Goal: Contribute content: Contribute content

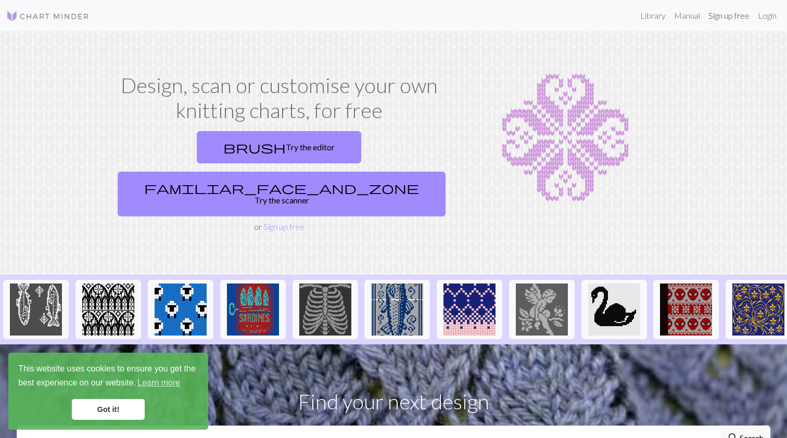
click at [741, 18] on link "Sign up free" at bounding box center [728, 15] width 49 height 21
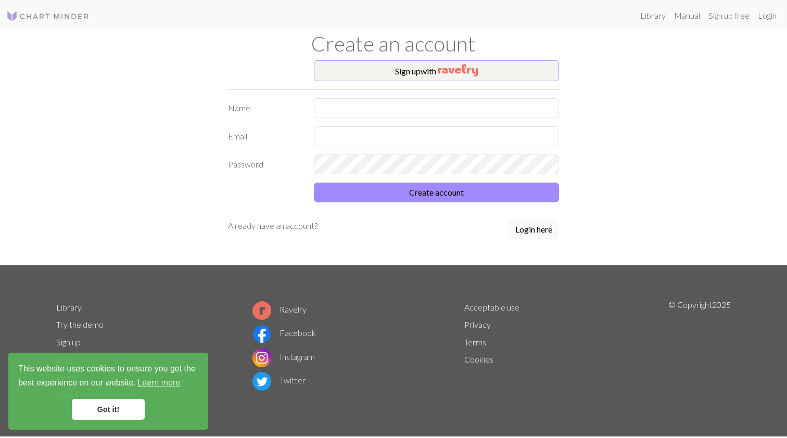
click at [415, 65] on button "Sign up with" at bounding box center [436, 70] width 245 height 21
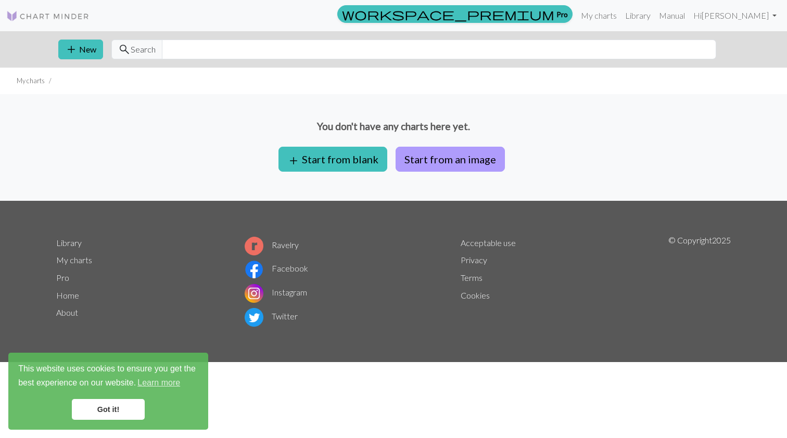
click at [422, 157] on button "Start from an image" at bounding box center [450, 159] width 109 height 25
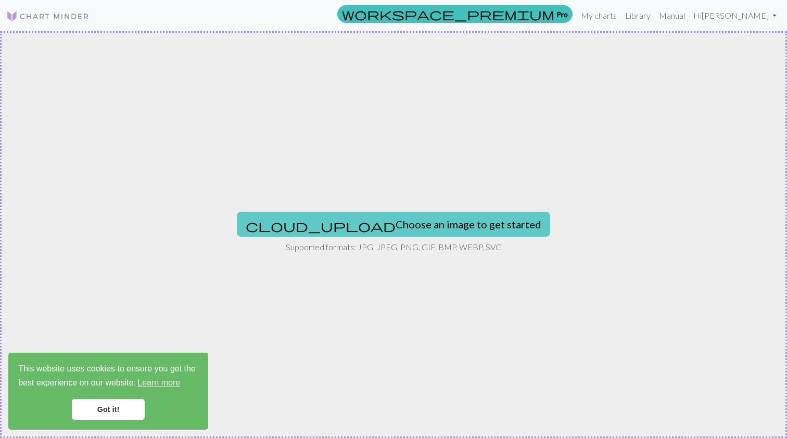
click at [437, 230] on button "cloud_upload Choose an image to get started" at bounding box center [393, 224] width 313 height 25
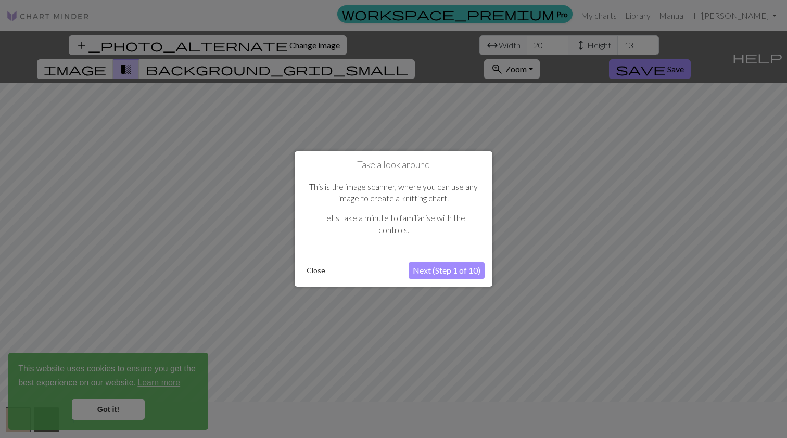
click at [454, 275] on button "Next (Step 1 of 10)" at bounding box center [447, 270] width 76 height 17
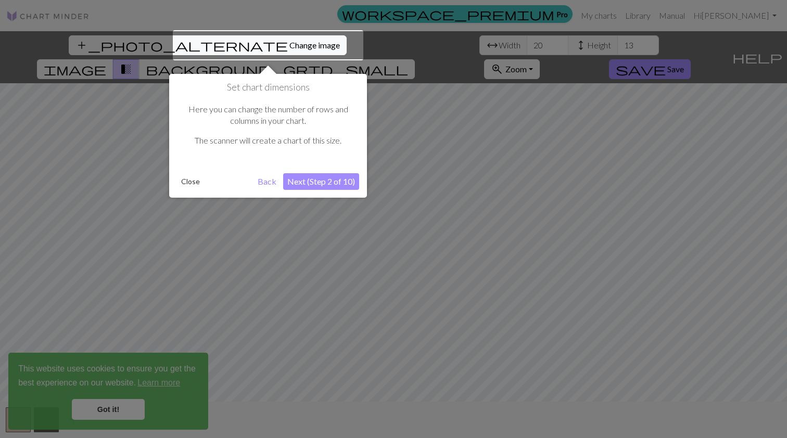
click at [322, 180] on button "Next (Step 2 of 10)" at bounding box center [321, 181] width 76 height 17
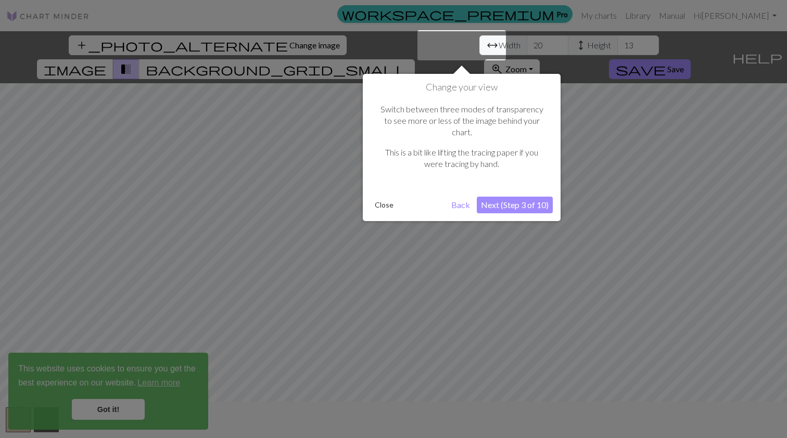
click at [526, 197] on button "Next (Step 3 of 10)" at bounding box center [515, 205] width 76 height 17
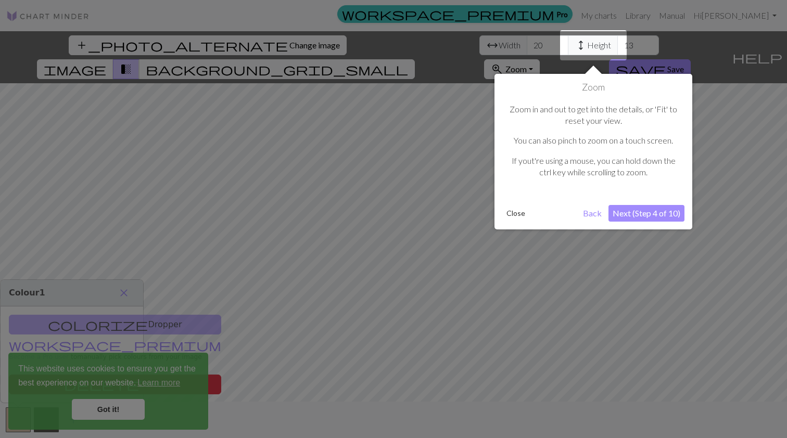
click at [654, 211] on button "Next (Step 4 of 10)" at bounding box center [647, 213] width 76 height 17
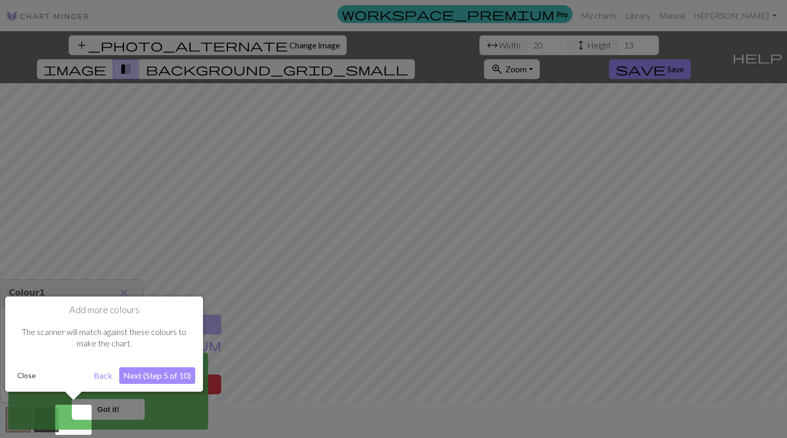
click at [169, 377] on button "Next (Step 5 of 10)" at bounding box center [157, 376] width 76 height 17
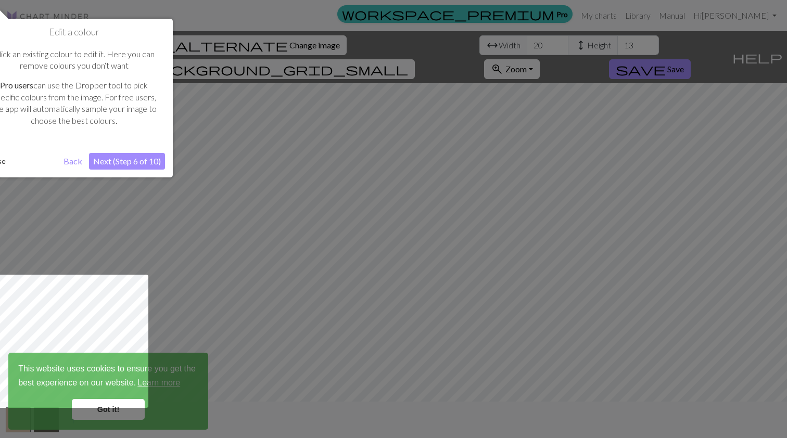
click at [138, 159] on button "Next (Step 6 of 10)" at bounding box center [127, 161] width 76 height 17
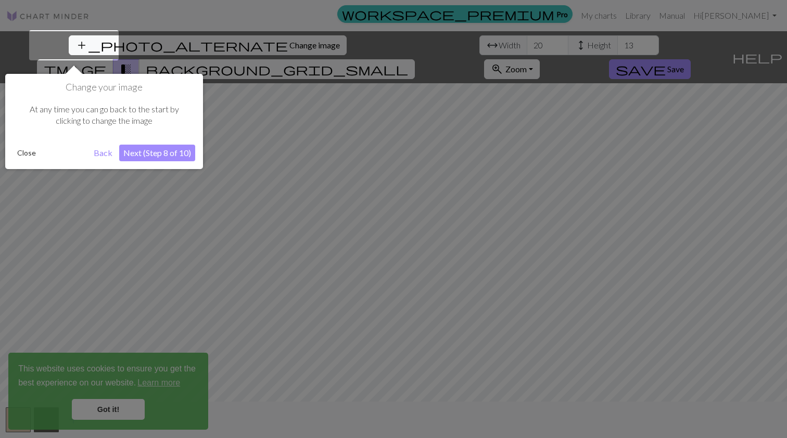
click at [169, 151] on button "Next (Step 8 of 10)" at bounding box center [157, 153] width 76 height 17
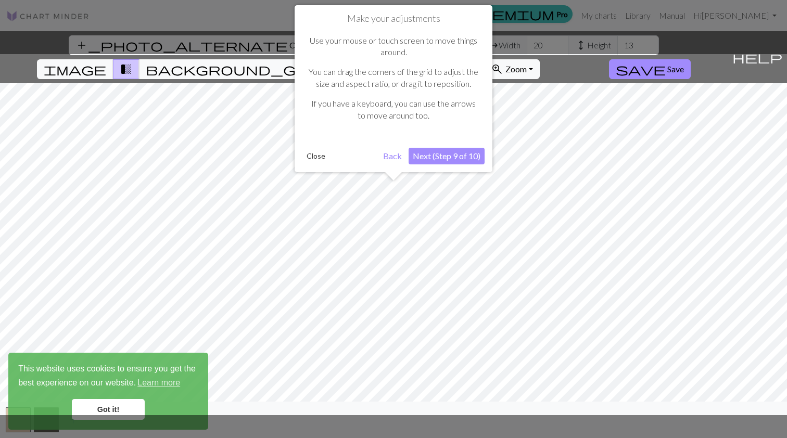
click at [449, 154] on button "Next (Step 9 of 10)" at bounding box center [447, 156] width 76 height 17
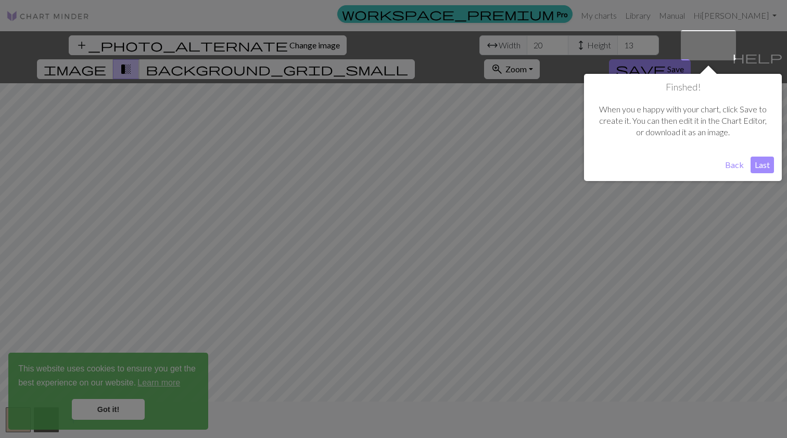
click at [733, 162] on button "Back" at bounding box center [734, 165] width 27 height 17
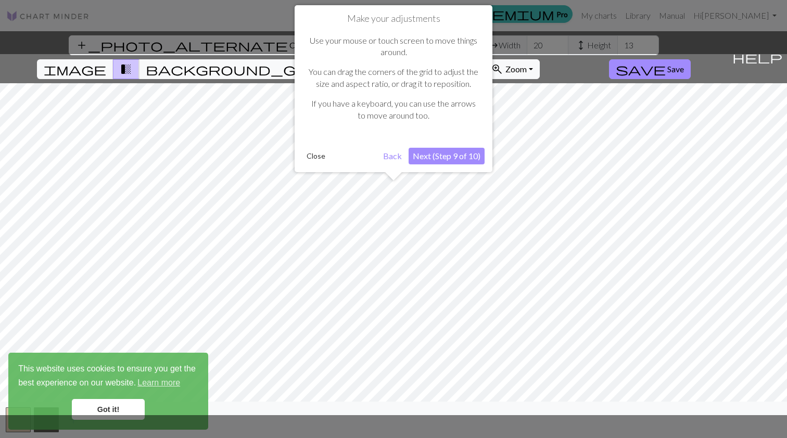
click at [434, 157] on button "Next (Step 9 of 10)" at bounding box center [447, 156] width 76 height 17
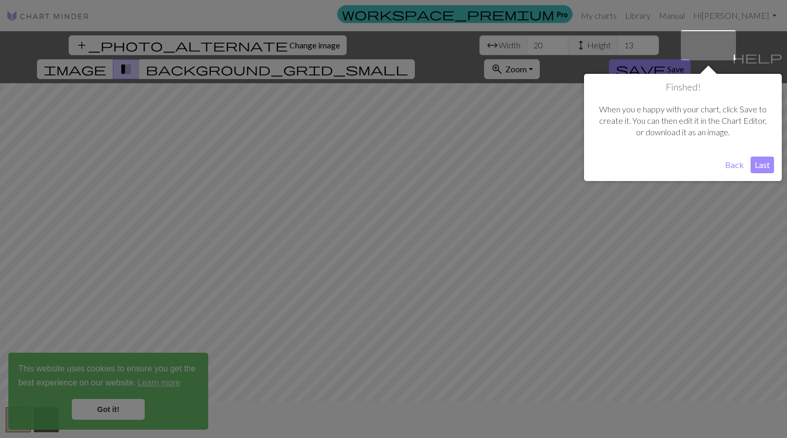
click at [755, 163] on button "Last" at bounding box center [762, 165] width 23 height 17
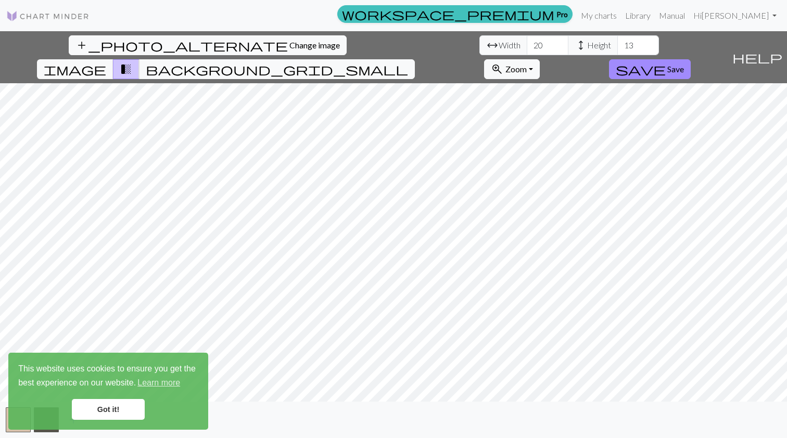
click at [109, 411] on link "Got it!" at bounding box center [108, 409] width 73 height 21
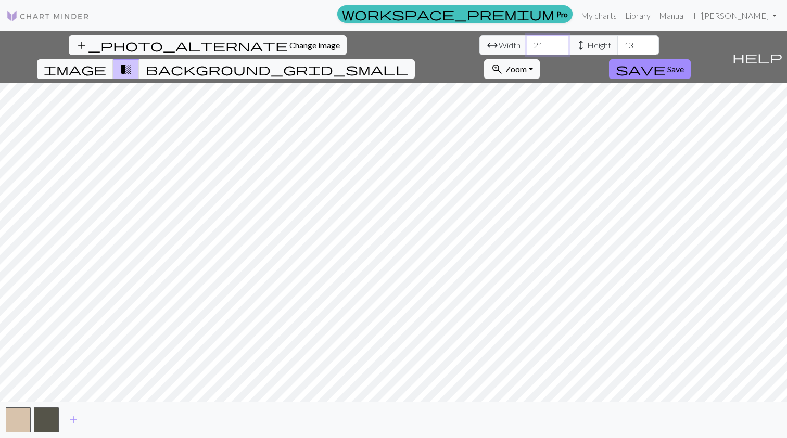
click at [527, 42] on input "21" at bounding box center [548, 45] width 42 height 20
click at [527, 42] on input "22" at bounding box center [548, 45] width 42 height 20
click at [527, 42] on input "23" at bounding box center [548, 45] width 42 height 20
click at [527, 42] on input "24" at bounding box center [548, 45] width 42 height 20
click at [527, 42] on input "25" at bounding box center [548, 45] width 42 height 20
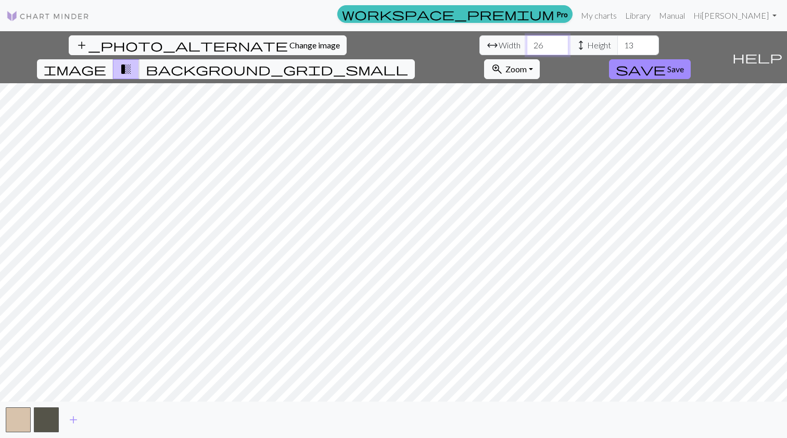
click at [527, 42] on input "26" at bounding box center [548, 45] width 42 height 20
click at [527, 42] on input "27" at bounding box center [548, 45] width 42 height 20
click at [527, 42] on input "28" at bounding box center [548, 45] width 42 height 20
click at [527, 42] on input "29" at bounding box center [548, 45] width 42 height 20
type input "30"
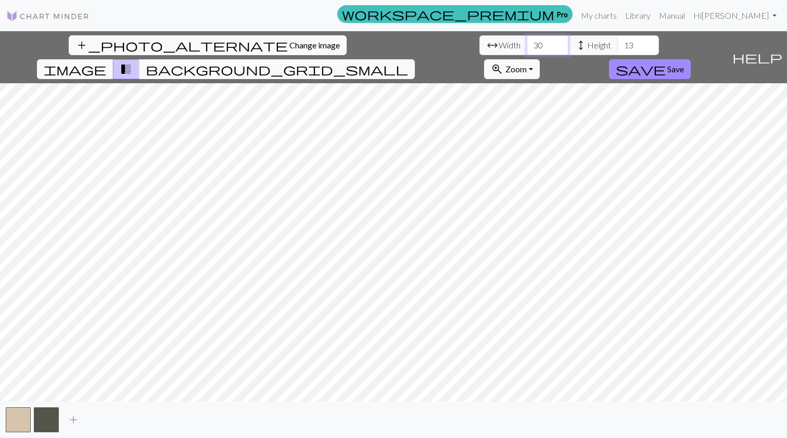
click at [527, 42] on input "30" at bounding box center [548, 45] width 42 height 20
click at [617, 43] on input "14" at bounding box center [638, 45] width 42 height 20
click at [617, 43] on input "15" at bounding box center [638, 45] width 42 height 20
click at [617, 43] on input "16" at bounding box center [638, 45] width 42 height 20
click at [617, 43] on input "17" at bounding box center [638, 45] width 42 height 20
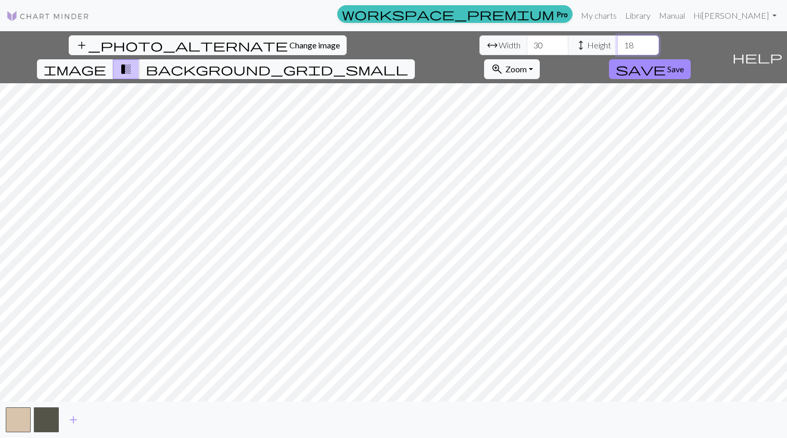
click at [617, 43] on input "18" at bounding box center [638, 45] width 42 height 20
click at [617, 43] on input "19" at bounding box center [638, 45] width 42 height 20
click at [617, 43] on input "20" at bounding box center [638, 45] width 42 height 20
click at [617, 43] on input "21" at bounding box center [638, 45] width 42 height 20
click at [617, 43] on input "22" at bounding box center [638, 45] width 42 height 20
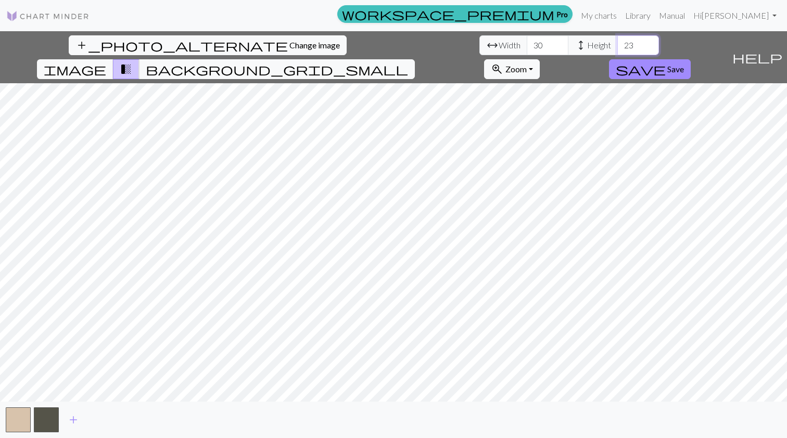
click at [617, 43] on input "23" at bounding box center [638, 45] width 42 height 20
click at [617, 43] on input "24" at bounding box center [638, 45] width 42 height 20
click at [617, 43] on input "25" at bounding box center [638, 45] width 42 height 20
click at [617, 43] on input "26" at bounding box center [638, 45] width 42 height 20
click at [617, 43] on input "27" at bounding box center [638, 45] width 42 height 20
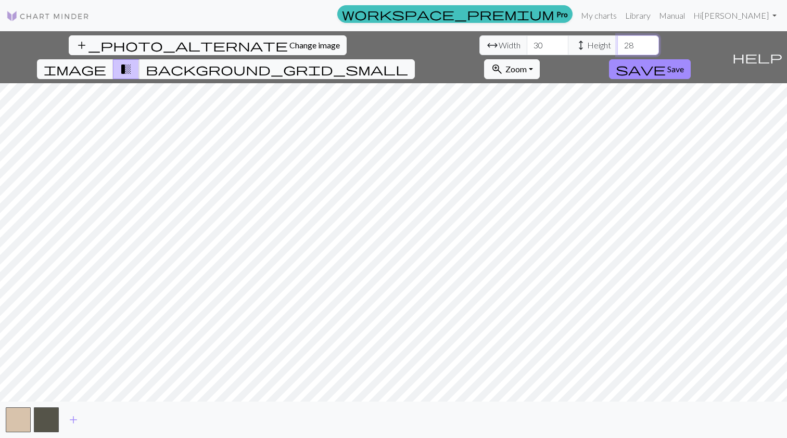
click at [617, 43] on input "28" at bounding box center [638, 45] width 42 height 20
click at [617, 43] on input "29" at bounding box center [638, 45] width 42 height 20
click at [617, 43] on input "30" at bounding box center [638, 45] width 42 height 20
click at [617, 43] on input "31" at bounding box center [638, 45] width 42 height 20
click at [617, 43] on input "32" at bounding box center [638, 45] width 42 height 20
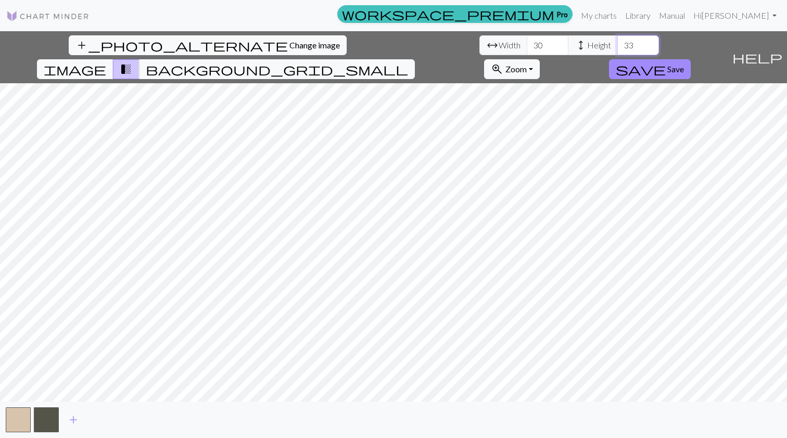
click at [617, 43] on input "33" at bounding box center [638, 45] width 42 height 20
click at [617, 47] on input "32" at bounding box center [638, 45] width 42 height 20
click at [617, 47] on input "31" at bounding box center [638, 45] width 42 height 20
click at [617, 47] on input "30" at bounding box center [638, 45] width 42 height 20
click at [617, 47] on input "29" at bounding box center [638, 45] width 42 height 20
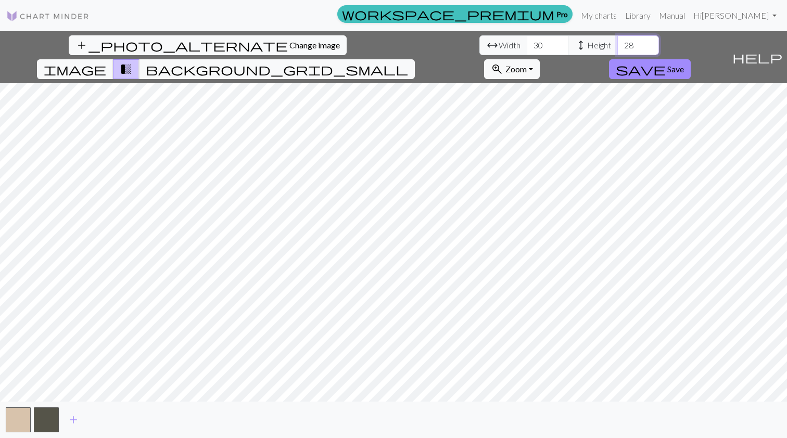
click at [617, 47] on input "28" at bounding box center [638, 45] width 42 height 20
click at [617, 47] on input "27" at bounding box center [638, 45] width 42 height 20
click at [617, 47] on input "26" at bounding box center [638, 45] width 42 height 20
click at [617, 43] on input "27" at bounding box center [638, 45] width 42 height 20
click at [617, 46] on input "26" at bounding box center [638, 45] width 42 height 20
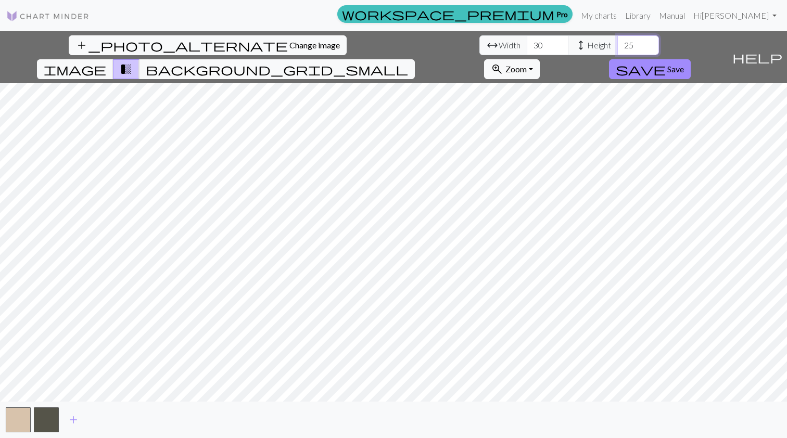
click at [617, 46] on input "25" at bounding box center [638, 45] width 42 height 20
click at [617, 46] on input "24" at bounding box center [638, 45] width 42 height 20
click at [617, 46] on input "23" at bounding box center [638, 45] width 42 height 20
click at [617, 46] on input "22" at bounding box center [638, 45] width 42 height 20
type input "23"
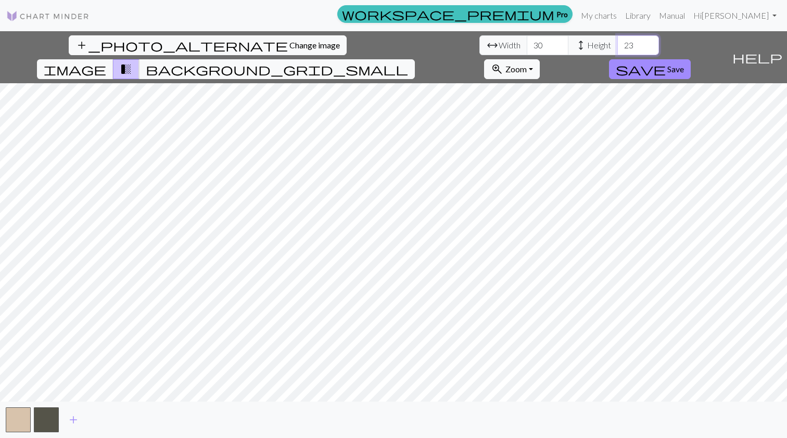
click at [617, 42] on input "23" at bounding box center [638, 45] width 42 height 20
click at [106, 62] on span "image" at bounding box center [75, 69] width 62 height 15
click at [132, 62] on span "transition_fade" at bounding box center [126, 69] width 12 height 15
click at [408, 62] on span "background_grid_small" at bounding box center [277, 69] width 262 height 15
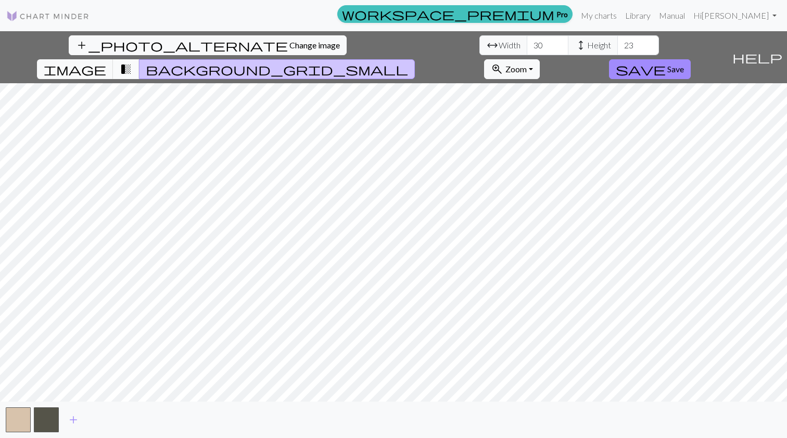
click at [132, 62] on span "transition_fade" at bounding box center [126, 69] width 12 height 15
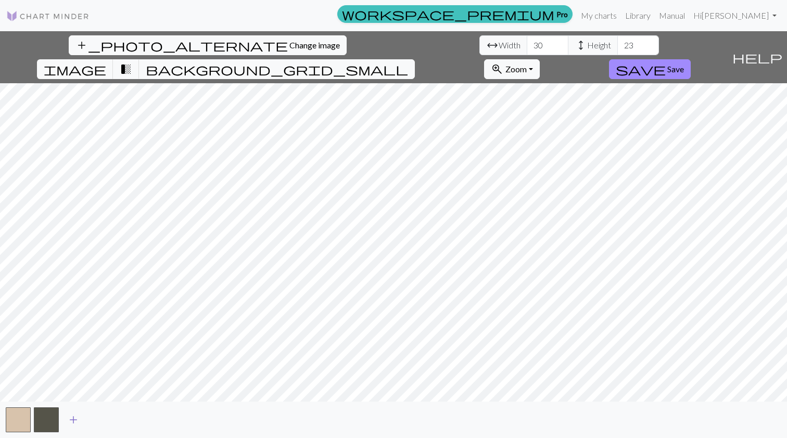
click at [74, 415] on span "add" at bounding box center [73, 420] width 12 height 15
click at [102, 418] on span "add" at bounding box center [101, 420] width 12 height 15
click at [133, 418] on span "add" at bounding box center [129, 420] width 12 height 15
click at [157, 416] on span "add" at bounding box center [158, 420] width 12 height 15
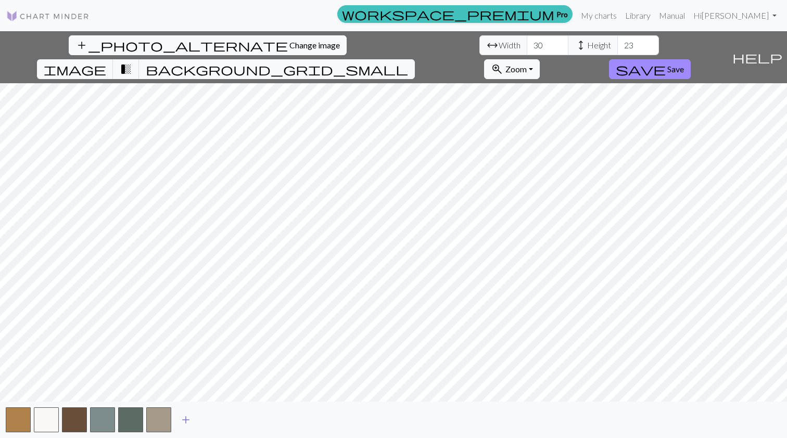
click at [186, 418] on span "add" at bounding box center [186, 420] width 12 height 15
click at [215, 413] on span "add" at bounding box center [214, 420] width 12 height 15
click at [244, 417] on span "add" at bounding box center [242, 420] width 12 height 15
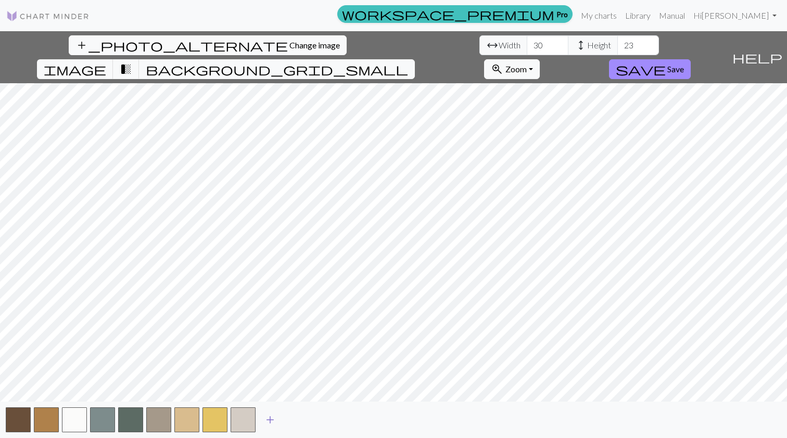
click at [274, 417] on span "add" at bounding box center [270, 420] width 12 height 15
click at [300, 419] on span "add" at bounding box center [298, 420] width 12 height 15
click at [326, 418] on span "add" at bounding box center [326, 420] width 12 height 15
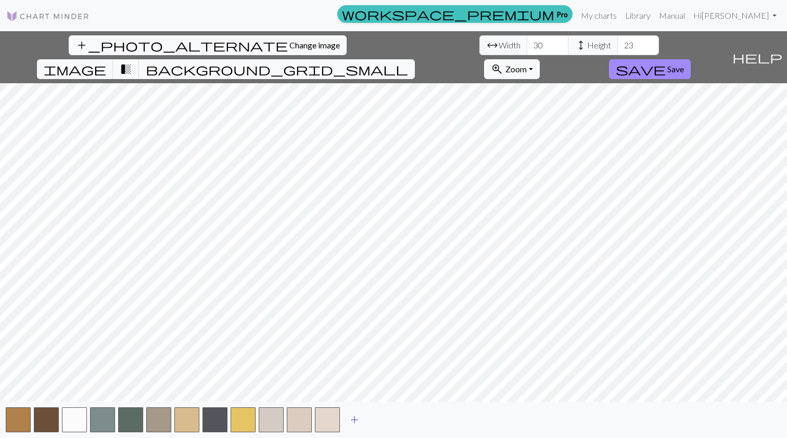
click at [349, 417] on span "add" at bounding box center [354, 420] width 12 height 15
click at [386, 419] on span "add" at bounding box center [382, 420] width 12 height 15
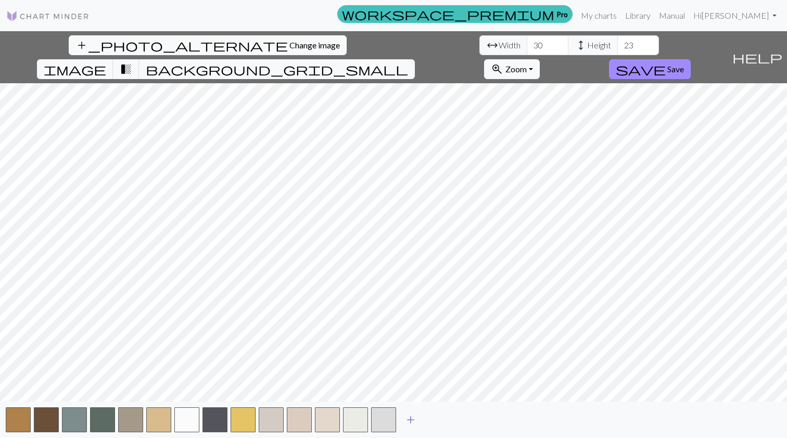
click at [409, 418] on span "add" at bounding box center [411, 420] width 12 height 15
click at [434, 416] on span "add" at bounding box center [439, 420] width 12 height 15
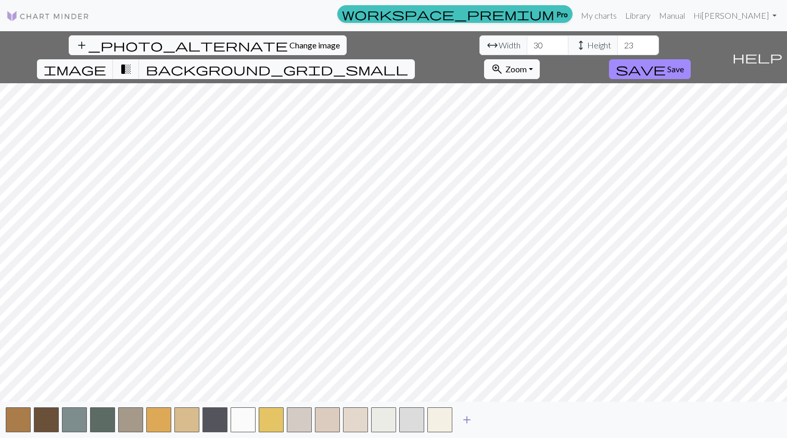
click at [467, 414] on span "add" at bounding box center [467, 420] width 12 height 15
click at [494, 420] on span "add" at bounding box center [495, 420] width 12 height 15
click at [524, 420] on span "add" at bounding box center [523, 420] width 12 height 15
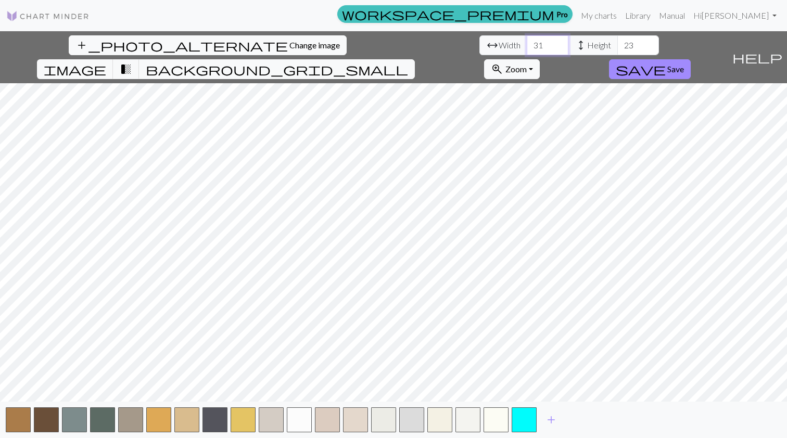
click at [527, 44] on input "31" at bounding box center [548, 45] width 42 height 20
click at [527, 44] on input "32" at bounding box center [548, 45] width 42 height 20
click at [527, 44] on input "33" at bounding box center [548, 45] width 42 height 20
click at [527, 44] on input "34" at bounding box center [548, 45] width 42 height 20
click at [527, 44] on input "35" at bounding box center [548, 45] width 42 height 20
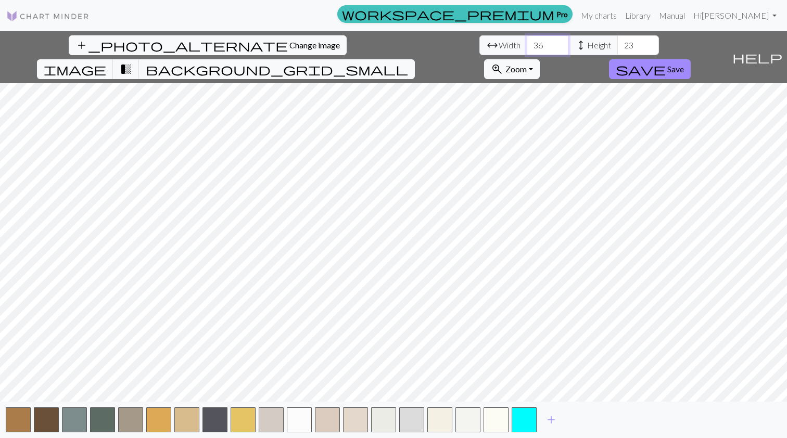
click at [527, 44] on input "36" at bounding box center [548, 45] width 42 height 20
click at [527, 44] on input "37" at bounding box center [548, 45] width 42 height 20
click at [527, 44] on input "38" at bounding box center [548, 45] width 42 height 20
click at [527, 44] on input "39" at bounding box center [548, 45] width 42 height 20
click at [527, 44] on input "40" at bounding box center [548, 45] width 42 height 20
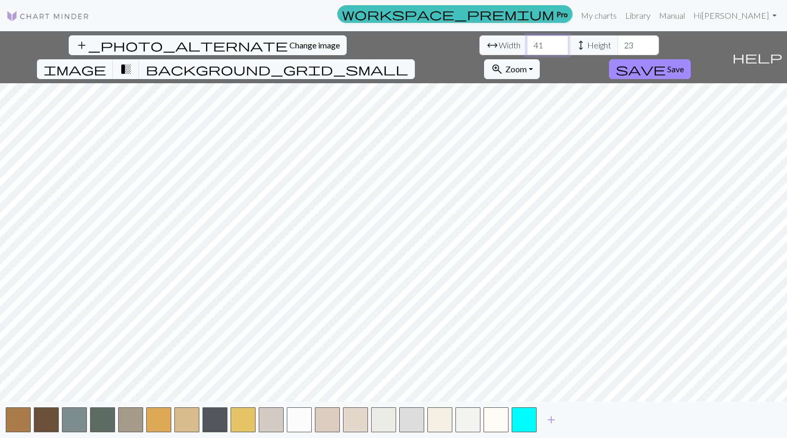
click at [527, 44] on input "41" at bounding box center [548, 45] width 42 height 20
click at [527, 44] on input "42" at bounding box center [548, 45] width 42 height 20
click at [527, 44] on input "43" at bounding box center [548, 45] width 42 height 20
click at [527, 44] on input "44" at bounding box center [548, 45] width 42 height 20
click at [527, 45] on input "45" at bounding box center [548, 45] width 42 height 20
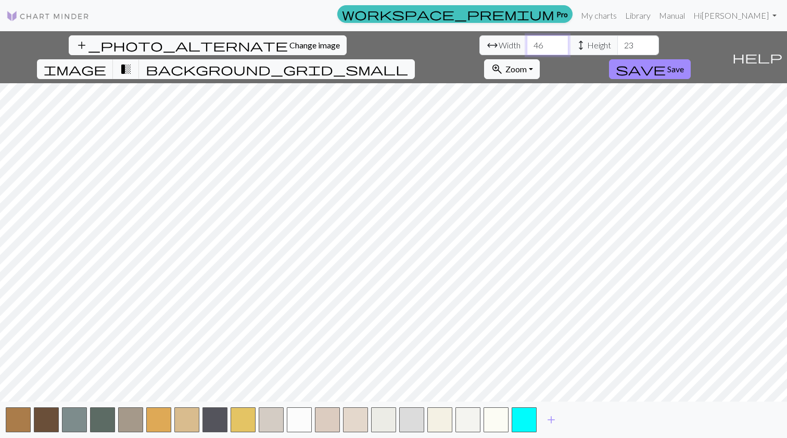
click at [527, 45] on input "46" at bounding box center [548, 45] width 42 height 20
click at [527, 45] on input "47" at bounding box center [548, 45] width 42 height 20
click at [527, 45] on input "48" at bounding box center [548, 45] width 42 height 20
click at [527, 45] on input "49" at bounding box center [548, 45] width 42 height 20
click at [527, 45] on input "50" at bounding box center [548, 45] width 42 height 20
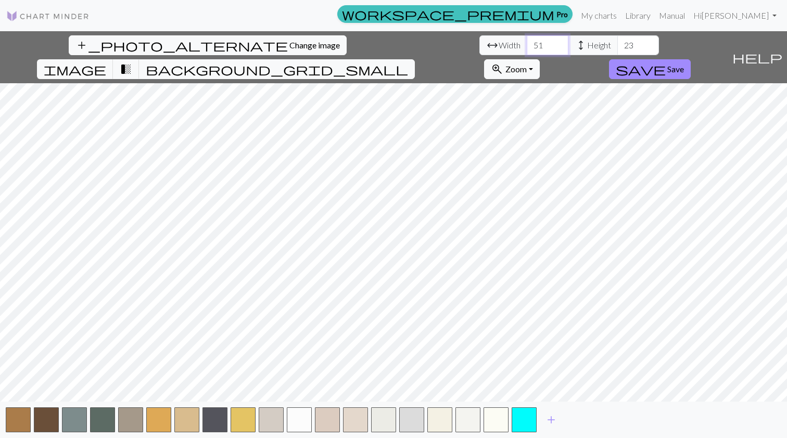
click at [527, 45] on input "51" at bounding box center [548, 45] width 42 height 20
click at [527, 45] on input "52" at bounding box center [548, 45] width 42 height 20
click at [527, 45] on input "53" at bounding box center [548, 45] width 42 height 20
click at [527, 45] on input "54" at bounding box center [548, 45] width 42 height 20
click at [527, 45] on input "55" at bounding box center [548, 45] width 42 height 20
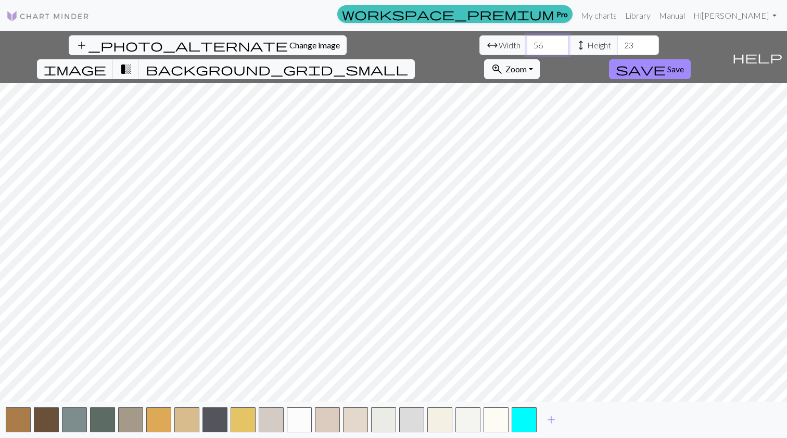
click at [527, 45] on input "56" at bounding box center [548, 45] width 42 height 20
click at [527, 45] on input "57" at bounding box center [548, 45] width 42 height 20
click at [527, 45] on input "58" at bounding box center [548, 45] width 42 height 20
click at [527, 45] on input "59" at bounding box center [548, 45] width 42 height 20
click at [527, 45] on input "60" at bounding box center [548, 45] width 42 height 20
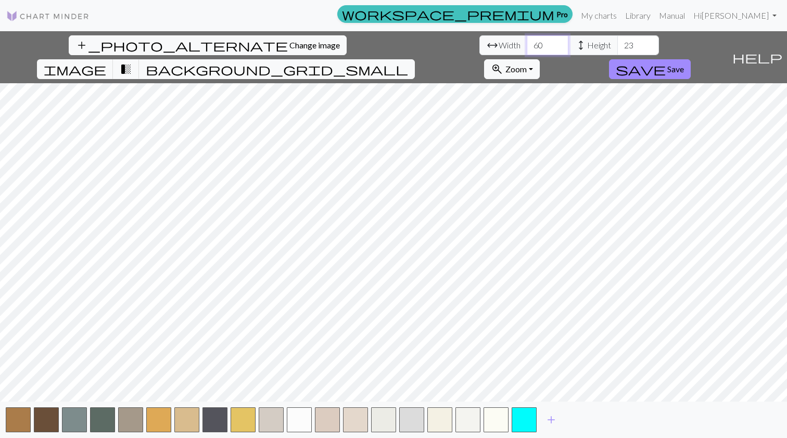
type input "61"
click at [527, 45] on input "61" at bounding box center [548, 45] width 42 height 20
click at [617, 46] on input "23" at bounding box center [638, 45] width 42 height 20
type input "2"
type input "60"
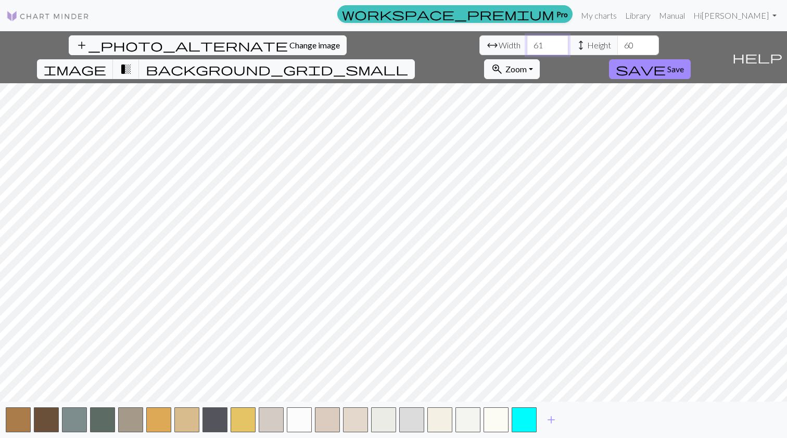
click at [527, 45] on input "61" at bounding box center [548, 45] width 42 height 20
type input "6"
type input "100"
click at [617, 45] on input "60" at bounding box center [638, 45] width 42 height 20
type input "6"
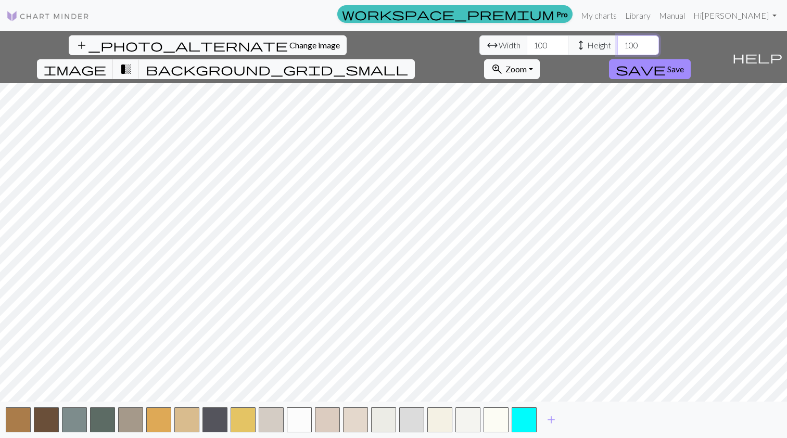
type input "100"
drag, startPoint x: 247, startPoint y: 46, endPoint x: 226, endPoint y: 43, distance: 21.1
click at [527, 43] on input "100" at bounding box center [548, 45] width 42 height 20
type input "60"
click at [617, 46] on input "100" at bounding box center [638, 45] width 42 height 20
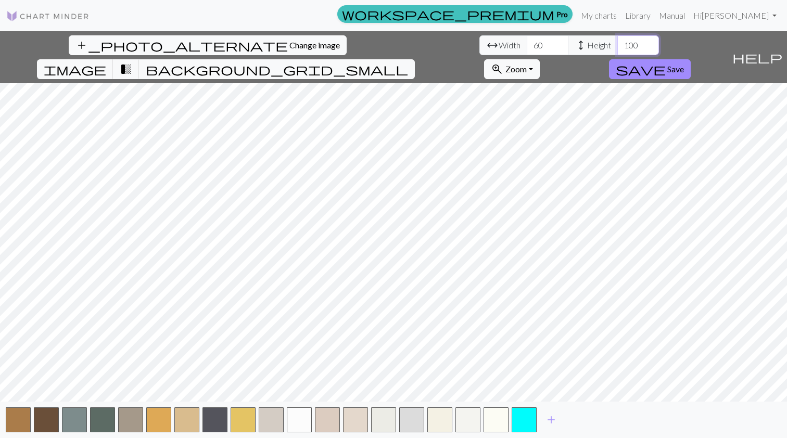
click at [617, 46] on input "100" at bounding box center [638, 45] width 42 height 20
type input "60"
click at [527, 43] on input "60" at bounding box center [548, 45] width 42 height 20
type input "50"
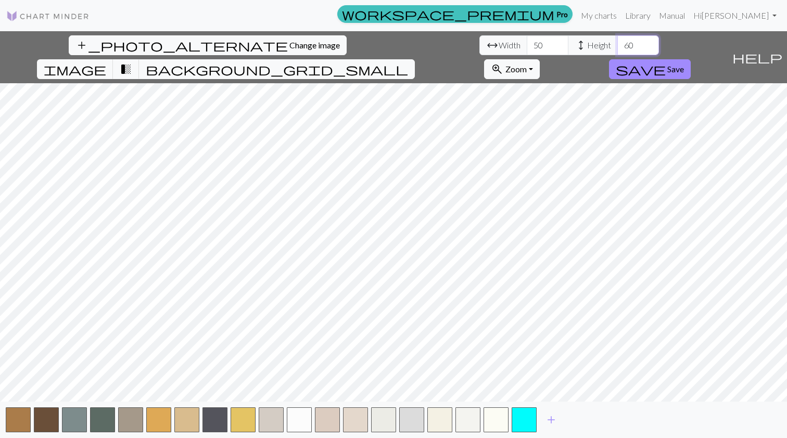
click at [617, 46] on input "60" at bounding box center [638, 45] width 42 height 20
click at [408, 62] on span "background_grid_small" at bounding box center [277, 69] width 262 height 15
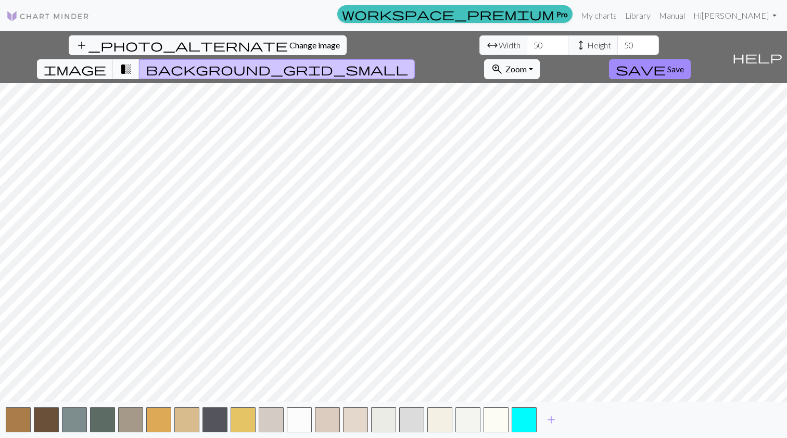
click at [132, 62] on span "transition_fade" at bounding box center [126, 69] width 12 height 15
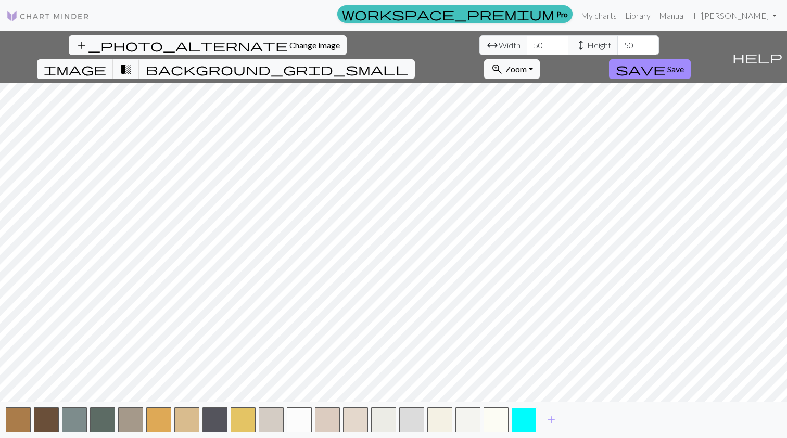
click at [518, 425] on button "button" at bounding box center [524, 420] width 25 height 25
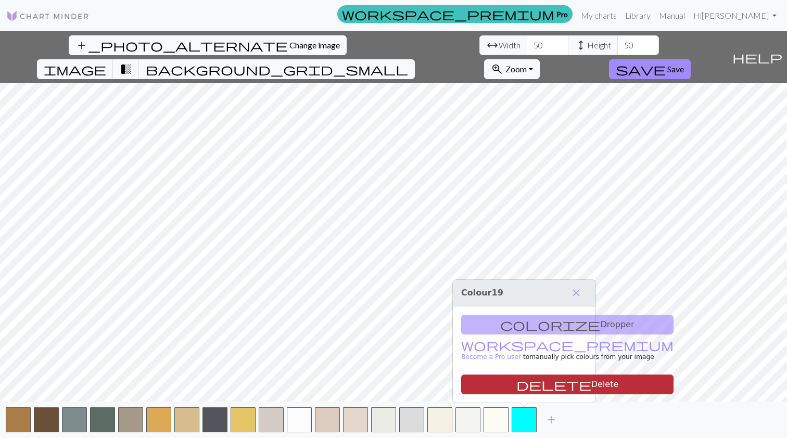
click at [525, 383] on button "delete Delete" at bounding box center [567, 385] width 212 height 20
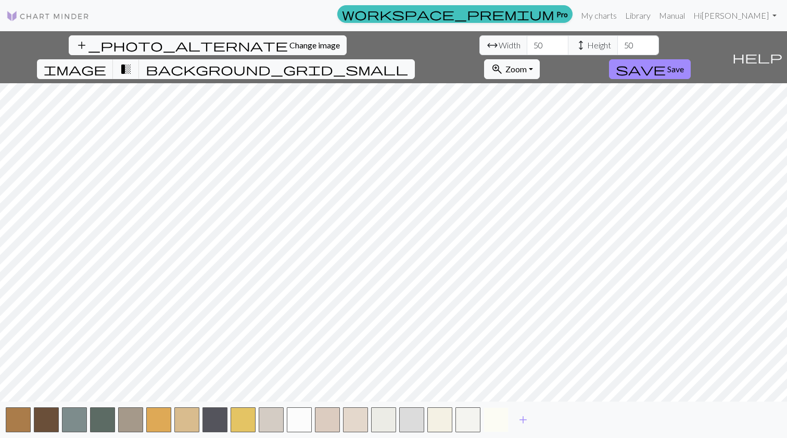
click at [499, 421] on button "button" at bounding box center [496, 420] width 25 height 25
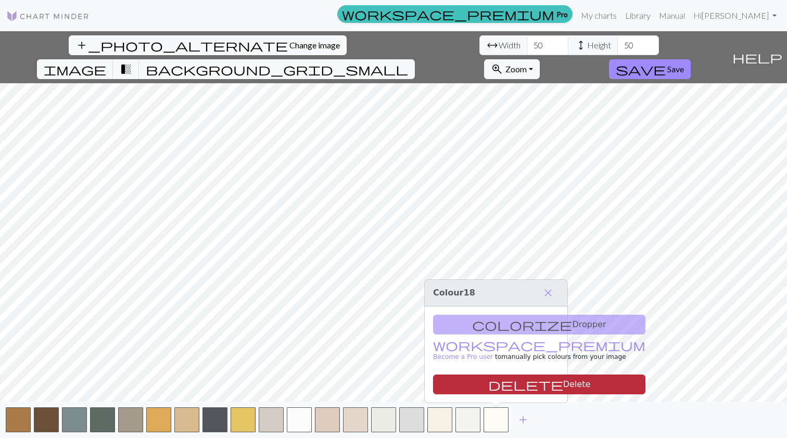
click at [488, 386] on span "delete" at bounding box center [525, 384] width 75 height 15
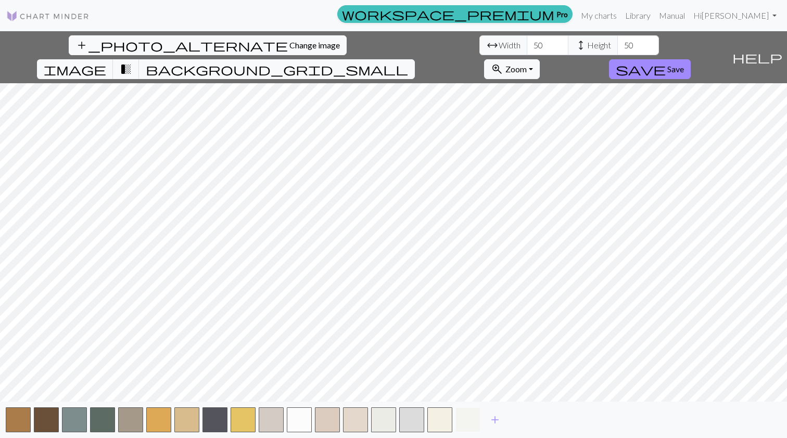
click at [471, 416] on button "button" at bounding box center [468, 420] width 25 height 25
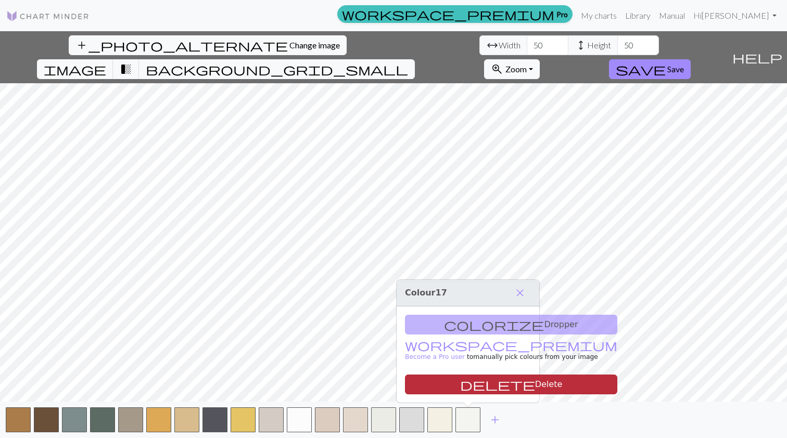
click at [470, 386] on button "delete Delete" at bounding box center [511, 385] width 212 height 20
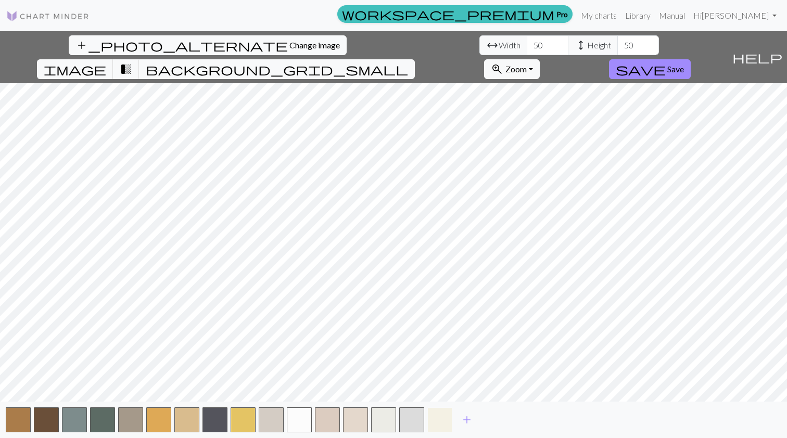
click at [444, 416] on button "button" at bounding box center [439, 420] width 25 height 25
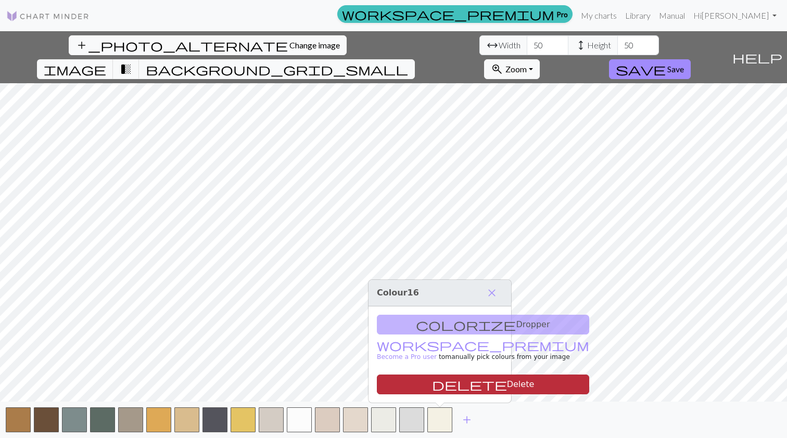
click at [445, 381] on button "delete Delete" at bounding box center [483, 385] width 212 height 20
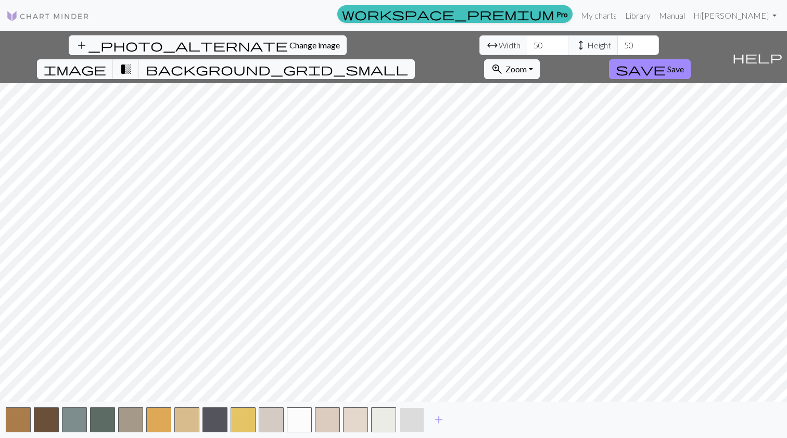
click at [409, 419] on button "button" at bounding box center [411, 420] width 25 height 25
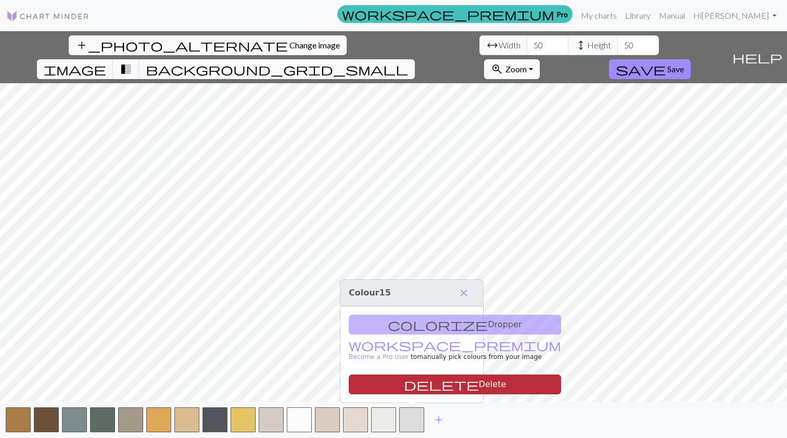
click at [417, 381] on button "delete Delete" at bounding box center [455, 385] width 212 height 20
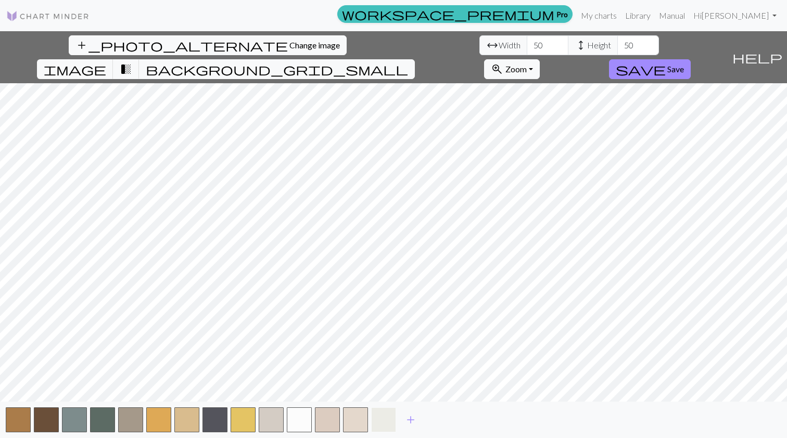
click at [377, 426] on button "button" at bounding box center [383, 420] width 25 height 25
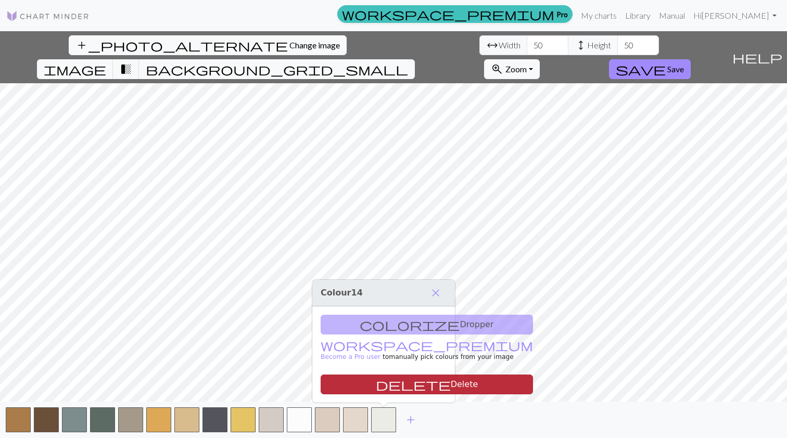
click at [386, 388] on button "delete Delete" at bounding box center [427, 385] width 212 height 20
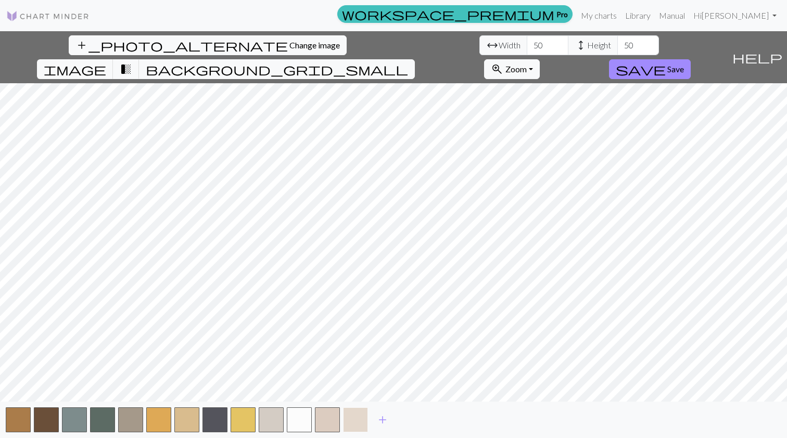
click at [357, 419] on button "button" at bounding box center [355, 420] width 25 height 25
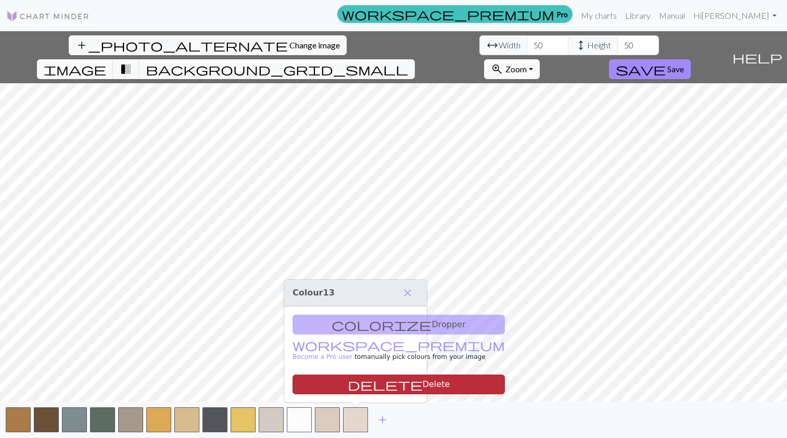
click at [357, 380] on button "delete Delete" at bounding box center [399, 385] width 212 height 20
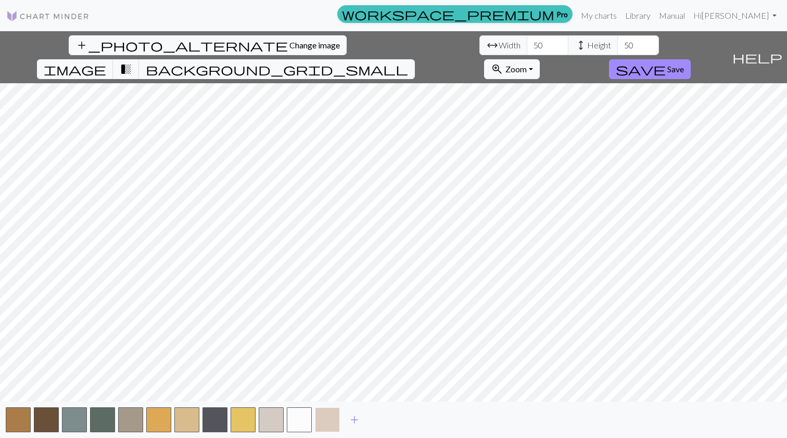
click at [334, 417] on button "button" at bounding box center [327, 420] width 25 height 25
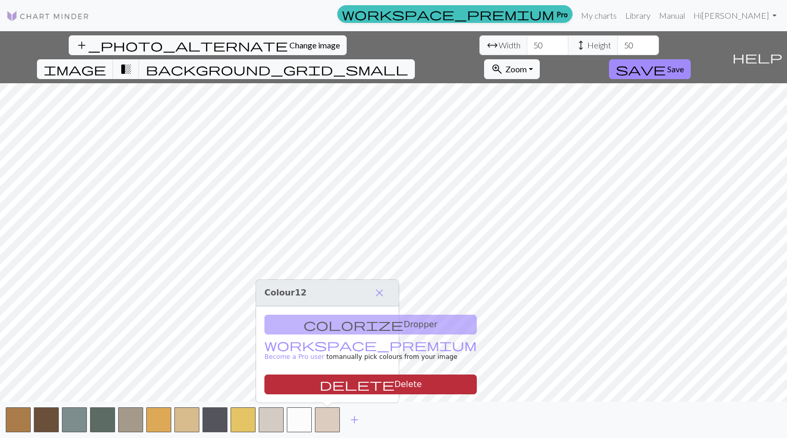
click at [344, 379] on button "delete Delete" at bounding box center [370, 385] width 212 height 20
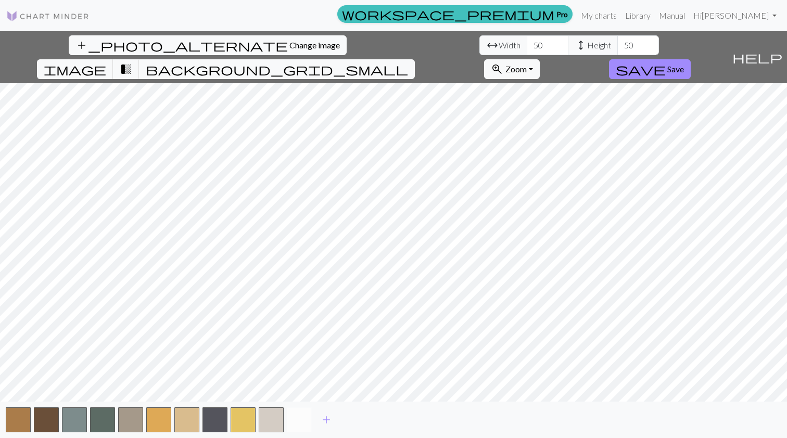
click at [306, 418] on button "button" at bounding box center [299, 420] width 25 height 25
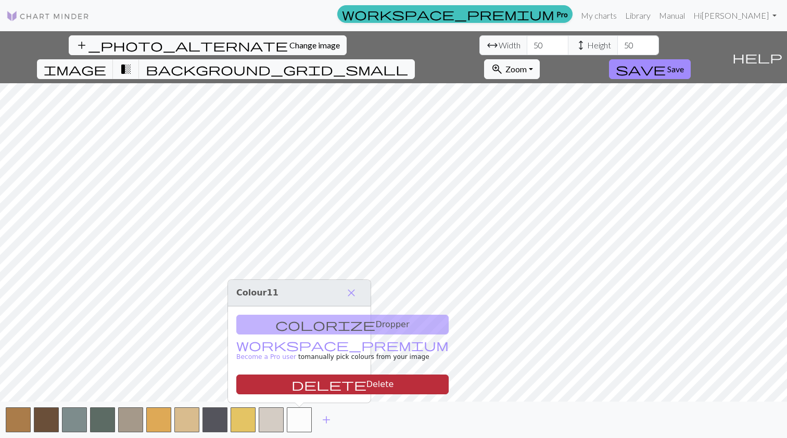
click at [316, 385] on button "delete Delete" at bounding box center [342, 385] width 212 height 20
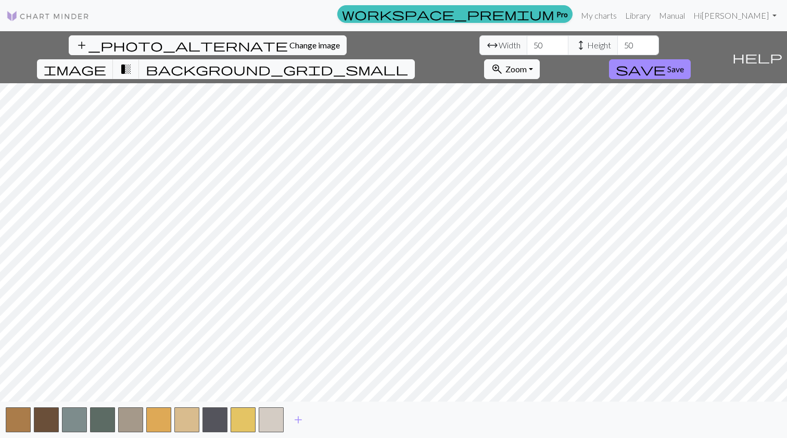
click at [212, 434] on div "add" at bounding box center [393, 420] width 787 height 36
type input "60"
click at [289, 45] on span "Change image" at bounding box center [314, 45] width 51 height 10
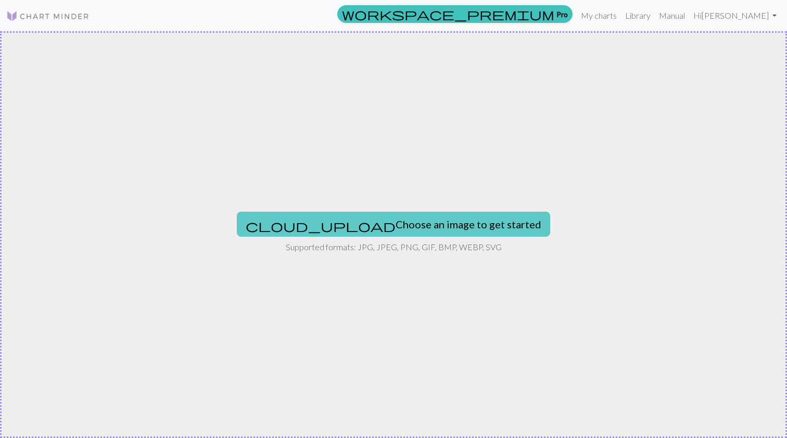
click at [432, 219] on button "cloud_upload Choose an image to get started" at bounding box center [393, 224] width 313 height 25
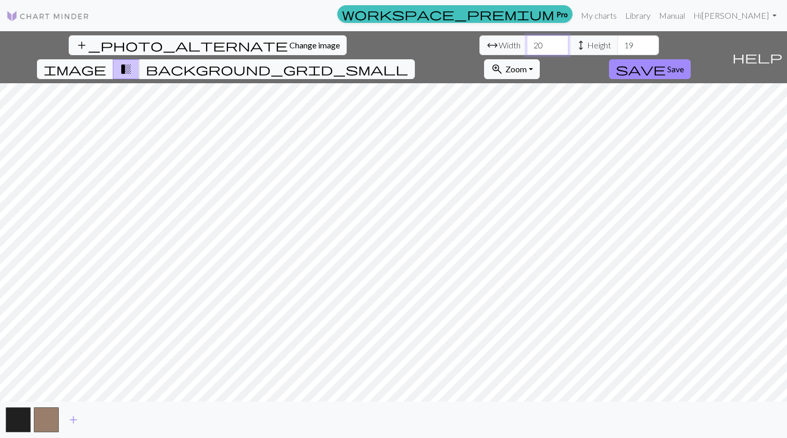
click at [527, 47] on input "20" at bounding box center [548, 45] width 42 height 20
type input "2"
type input "30"
click at [617, 42] on input "19" at bounding box center [638, 45] width 42 height 20
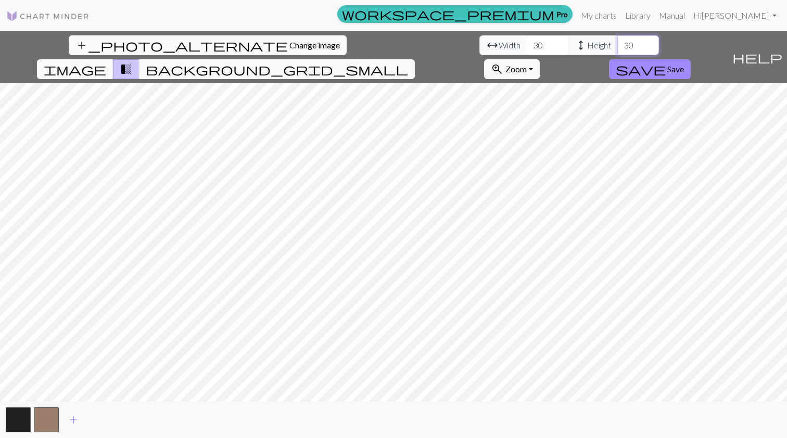
type input "30"
click at [527, 50] on input "30" at bounding box center [548, 45] width 42 height 20
type input "50"
click at [617, 46] on input "30" at bounding box center [638, 45] width 42 height 20
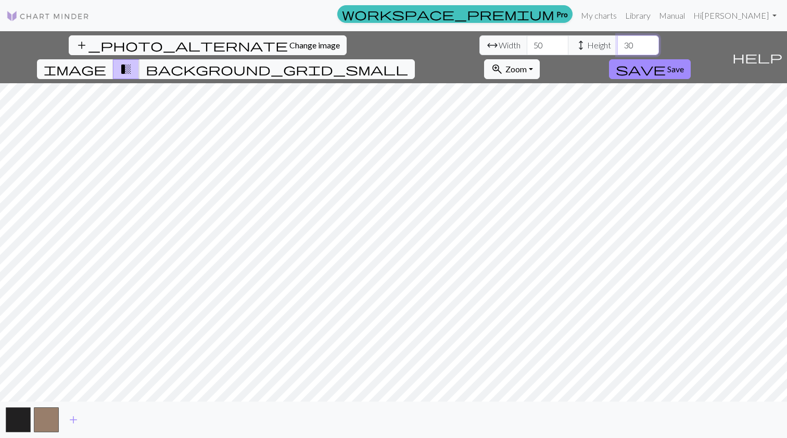
click at [617, 46] on input "30" at bounding box center [638, 45] width 42 height 20
type input "50"
click at [73, 415] on span "add" at bounding box center [73, 420] width 12 height 15
click at [103, 419] on span "add" at bounding box center [101, 420] width 12 height 15
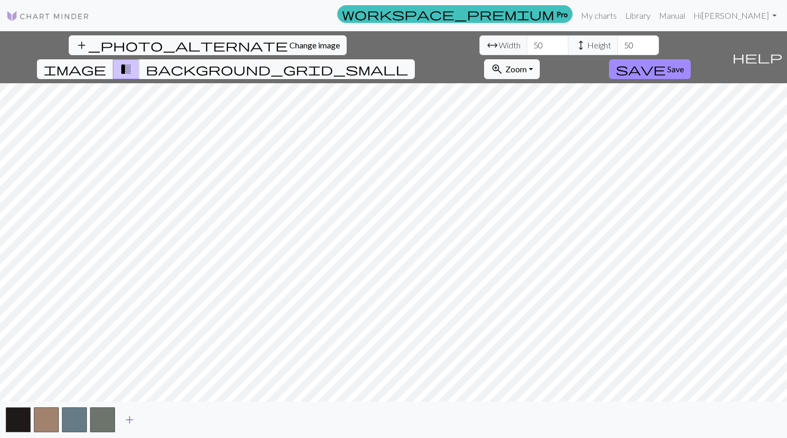
click at [133, 417] on span "add" at bounding box center [129, 420] width 12 height 15
click at [154, 417] on span "add" at bounding box center [158, 420] width 12 height 15
click at [185, 417] on span "add" at bounding box center [186, 420] width 12 height 15
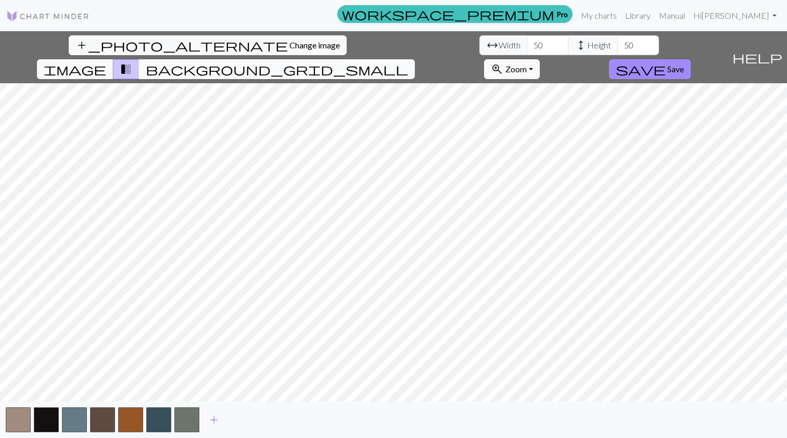
click at [408, 62] on span "background_grid_small" at bounding box center [277, 69] width 262 height 15
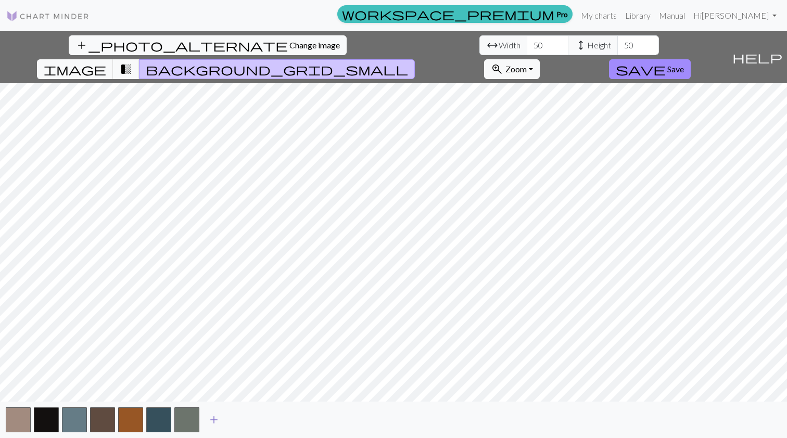
click at [212, 420] on span "add" at bounding box center [214, 420] width 12 height 15
click at [241, 417] on span "add" at bounding box center [242, 420] width 12 height 15
click at [273, 416] on span "add" at bounding box center [270, 420] width 12 height 15
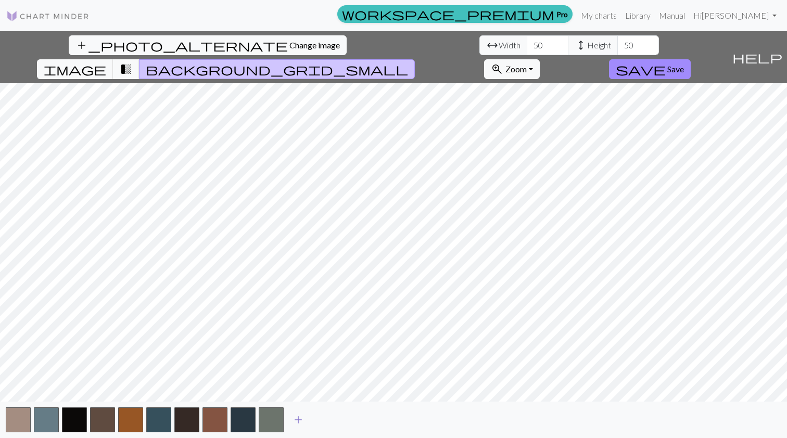
click at [297, 417] on span "add" at bounding box center [298, 420] width 12 height 15
click at [325, 420] on span "add" at bounding box center [326, 420] width 12 height 15
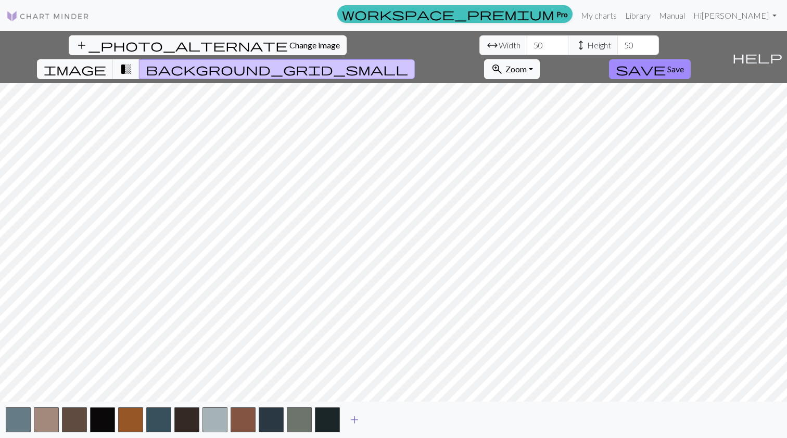
click at [342, 414] on button "add" at bounding box center [355, 420] width 26 height 20
click at [381, 413] on span "add" at bounding box center [382, 420] width 12 height 15
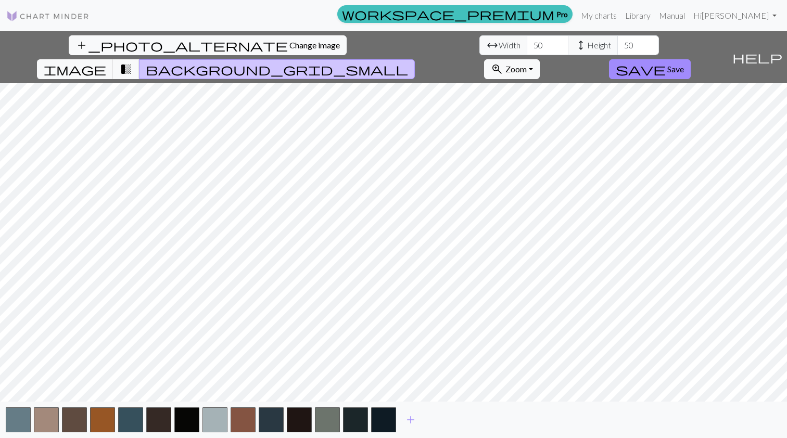
click at [397, 413] on div "add" at bounding box center [393, 420] width 787 height 36
click at [412, 415] on span "add" at bounding box center [411, 420] width 12 height 15
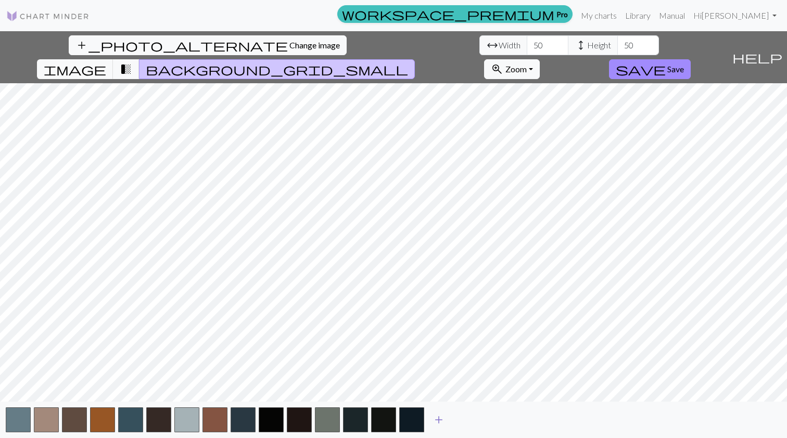
click at [436, 419] on span "add" at bounding box center [439, 420] width 12 height 15
click at [469, 418] on span "add" at bounding box center [467, 420] width 12 height 15
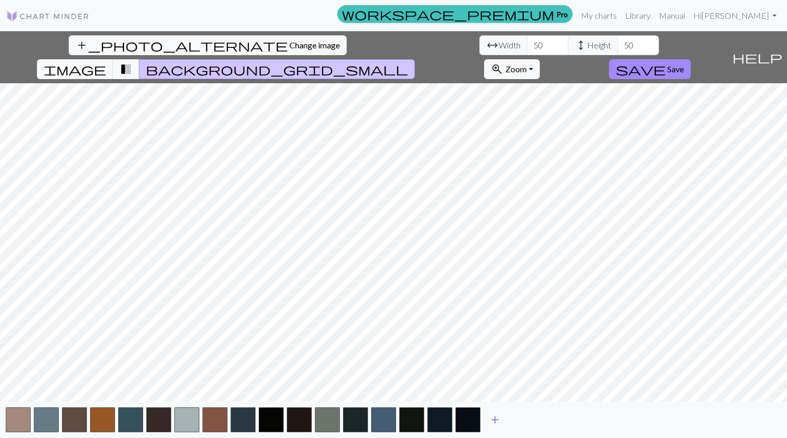
click at [496, 419] on span "add" at bounding box center [495, 420] width 12 height 15
click at [527, 419] on span "add" at bounding box center [523, 420] width 12 height 15
click at [558, 419] on button "add" at bounding box center [551, 420] width 26 height 20
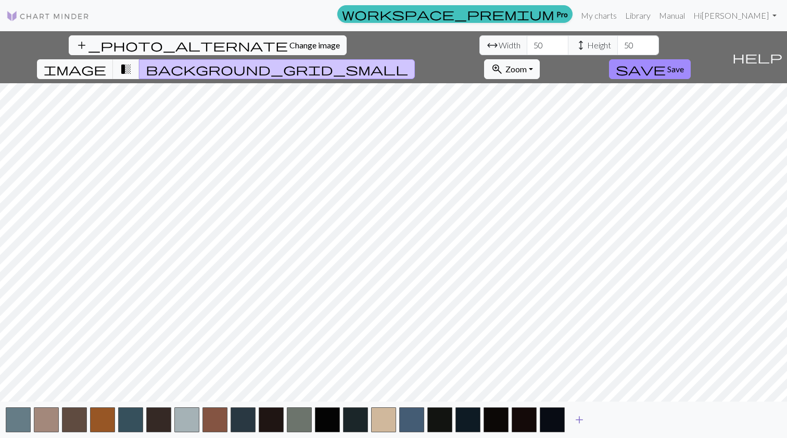
click at [576, 413] on span "add" at bounding box center [579, 420] width 12 height 15
click at [598, 416] on button "add" at bounding box center [608, 420] width 26 height 20
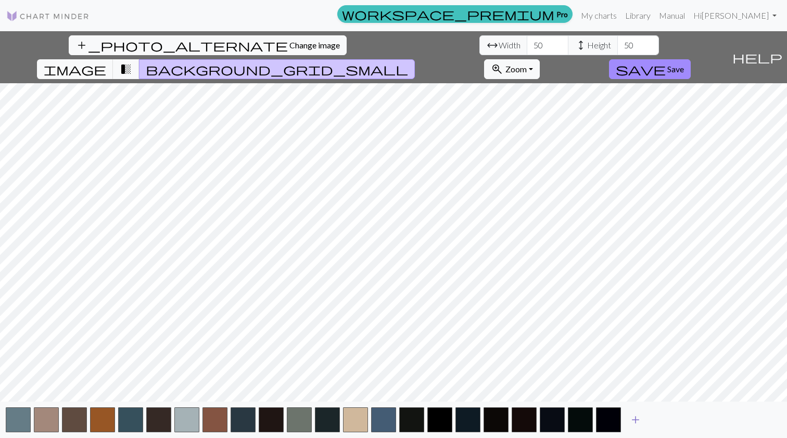
click at [632, 417] on span "add" at bounding box center [635, 420] width 12 height 15
click at [527, 42] on input "50" at bounding box center [548, 45] width 42 height 20
type input "200"
click at [617, 49] on input "50" at bounding box center [638, 45] width 42 height 20
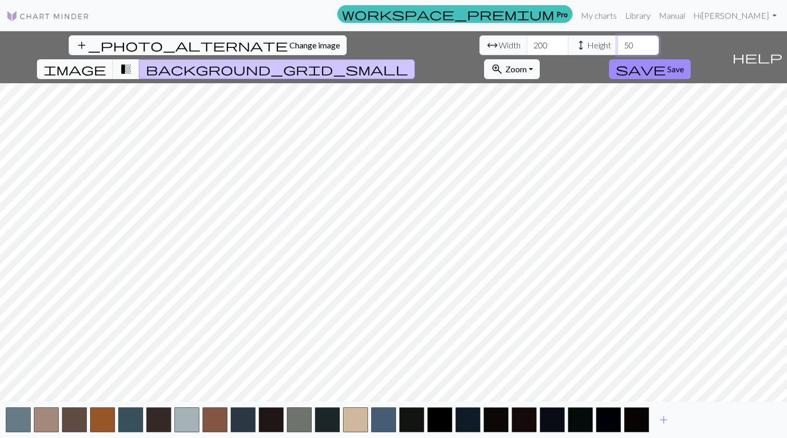
click at [617, 49] on input "50" at bounding box center [638, 45] width 42 height 20
click at [617, 47] on input "19" at bounding box center [638, 45] width 42 height 20
drag, startPoint x: 336, startPoint y: 43, endPoint x: 318, endPoint y: 41, distance: 17.8
click at [617, 41] on input "19" at bounding box center [638, 45] width 42 height 20
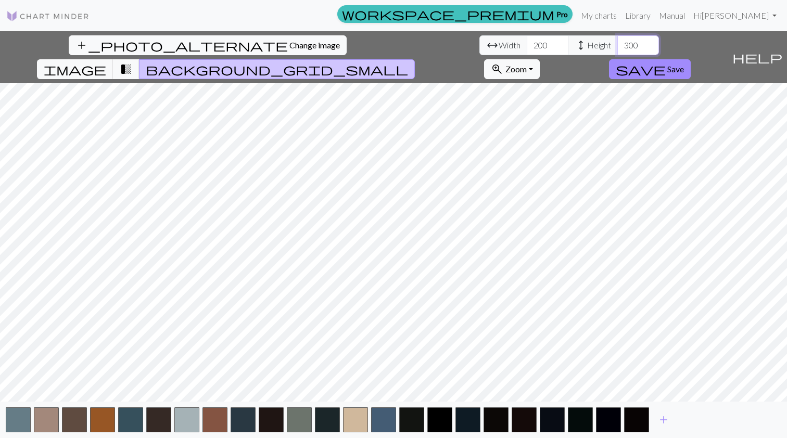
type input "300"
click at [527, 47] on input "200" at bounding box center [548, 45] width 42 height 20
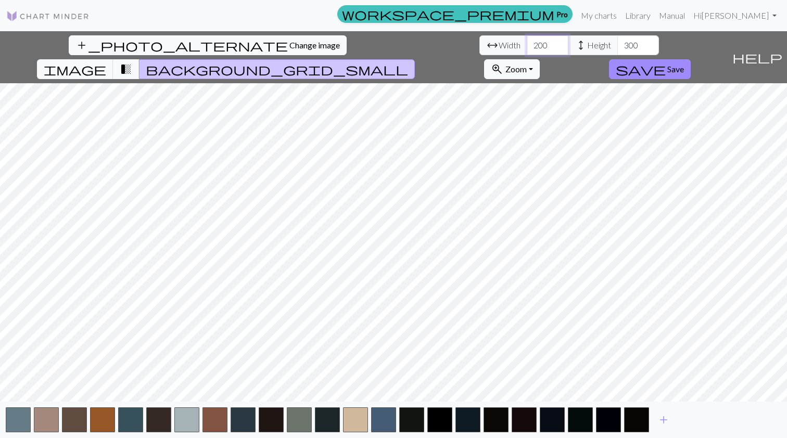
click at [527, 47] on input "200" at bounding box center [548, 45] width 42 height 20
type input "60"
click at [617, 44] on input "300" at bounding box center [638, 45] width 42 height 20
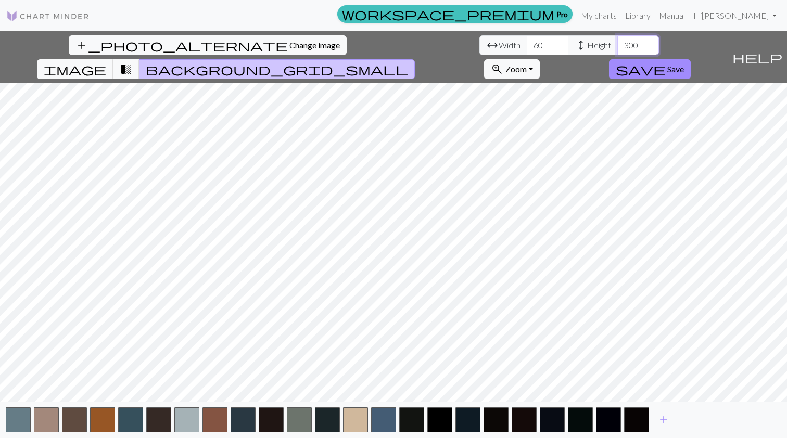
click at [617, 44] on input "300" at bounding box center [638, 45] width 42 height 20
click at [617, 45] on input "300" at bounding box center [638, 45] width 42 height 20
type input "60"
click at [289, 46] on span "Change image" at bounding box center [314, 45] width 51 height 10
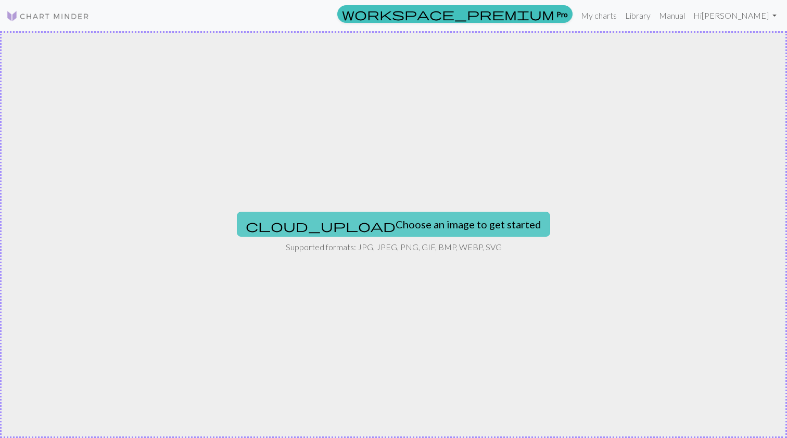
click at [394, 228] on button "cloud_upload Choose an image to get started" at bounding box center [393, 224] width 313 height 25
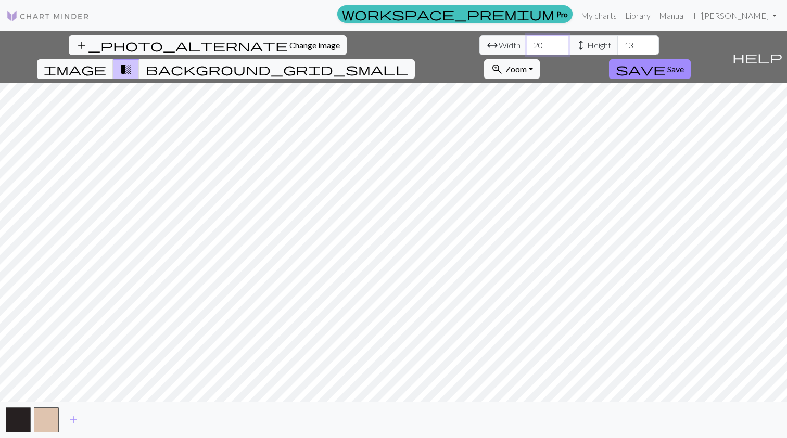
click at [527, 44] on input "20" at bounding box center [548, 45] width 42 height 20
type input "30"
click at [617, 45] on input "13" at bounding box center [638, 45] width 42 height 20
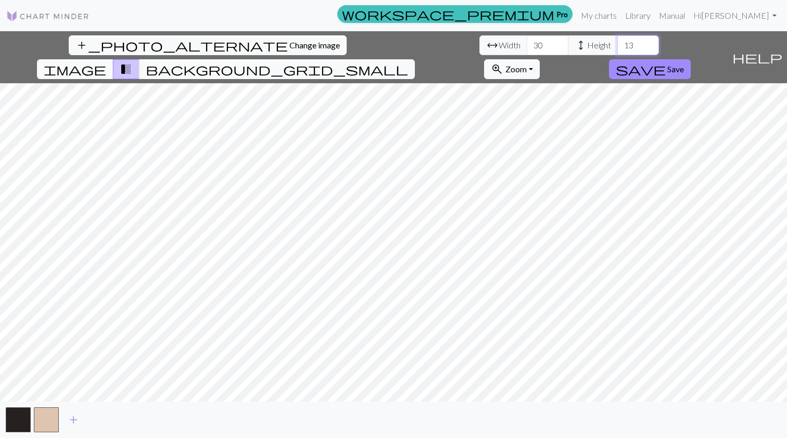
click at [617, 45] on input "13" at bounding box center [638, 45] width 42 height 20
type input "30"
click at [75, 420] on span "add" at bounding box center [73, 420] width 12 height 15
click at [81, 418] on button "button" at bounding box center [74, 420] width 25 height 25
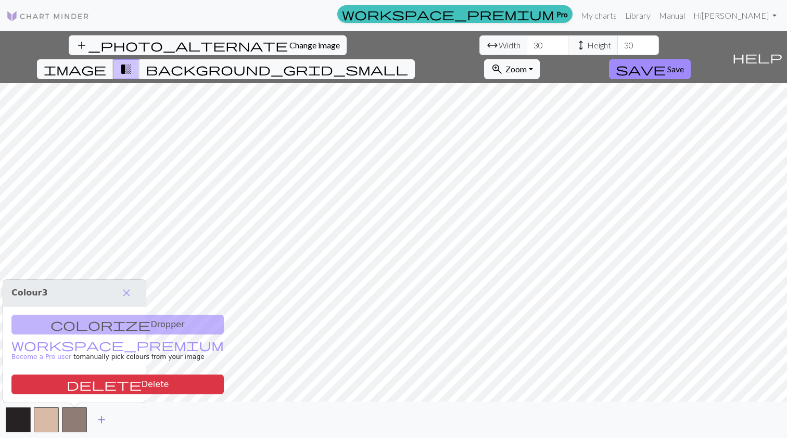
click at [102, 415] on span "add" at bounding box center [101, 420] width 12 height 15
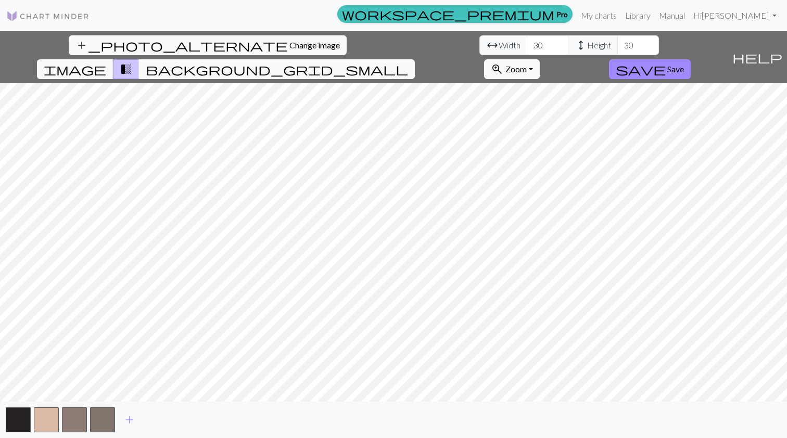
click at [408, 62] on span "background_grid_small" at bounding box center [277, 69] width 262 height 15
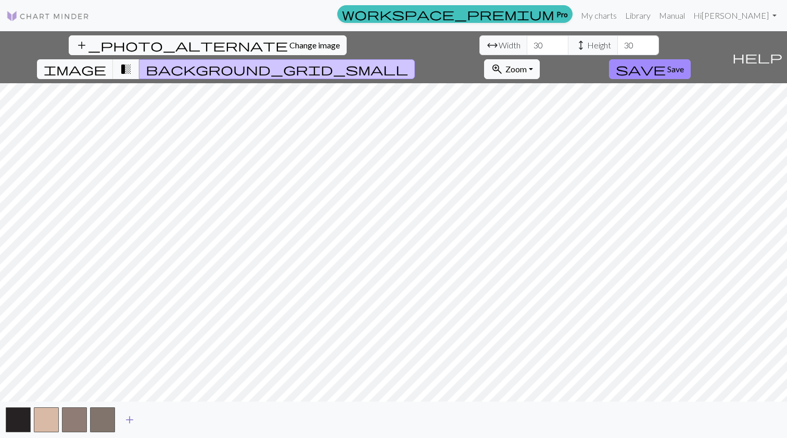
click at [129, 420] on span "add" at bounding box center [129, 420] width 12 height 15
click at [527, 43] on input "30" at bounding box center [548, 45] width 42 height 20
type input "60"
click at [617, 46] on input "30" at bounding box center [638, 45] width 42 height 20
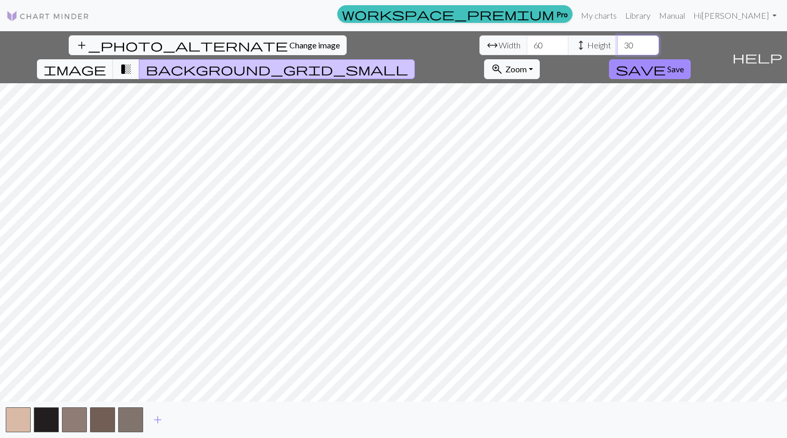
click at [617, 46] on input "30" at bounding box center [638, 45] width 42 height 20
type input "60"
click at [156, 412] on button "add" at bounding box center [158, 420] width 26 height 20
click at [188, 415] on span "add" at bounding box center [186, 420] width 12 height 15
click at [214, 418] on span "add" at bounding box center [214, 420] width 12 height 15
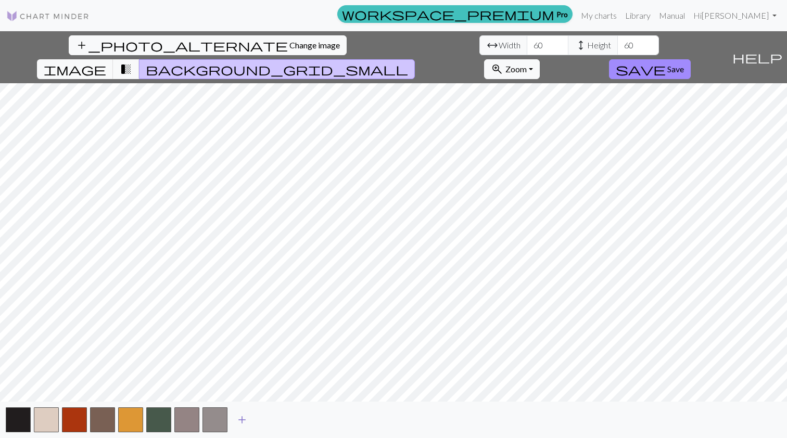
click at [239, 420] on span "add" at bounding box center [242, 420] width 12 height 15
click at [263, 420] on button "add" at bounding box center [270, 420] width 26 height 20
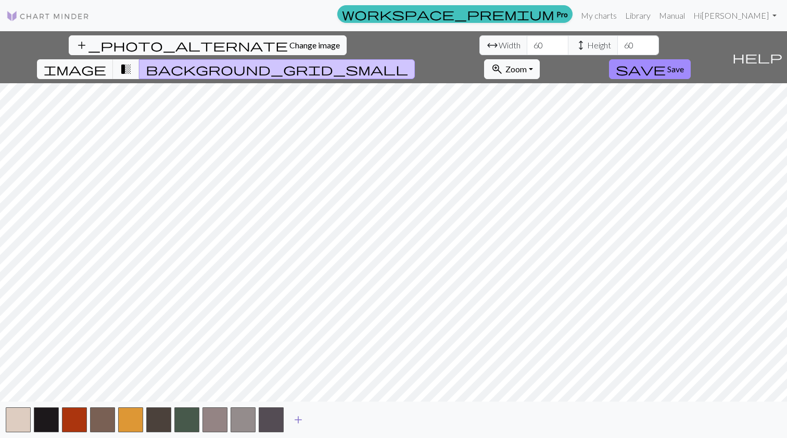
click at [299, 418] on span "add" at bounding box center [298, 420] width 12 height 15
click at [320, 421] on button "add" at bounding box center [326, 420] width 26 height 20
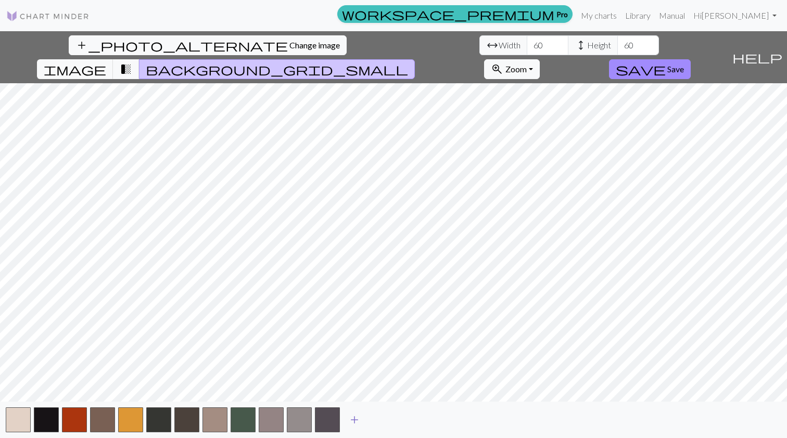
click at [352, 420] on span "add" at bounding box center [354, 420] width 12 height 15
click at [375, 418] on button "add" at bounding box center [383, 420] width 26 height 20
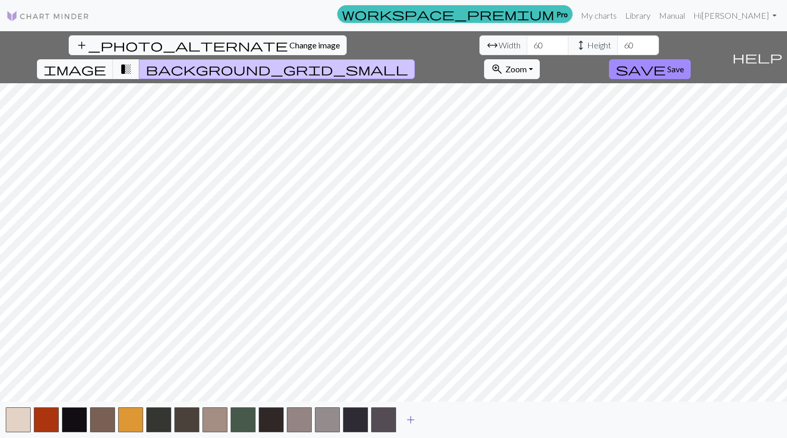
click at [398, 418] on button "add" at bounding box center [411, 420] width 26 height 20
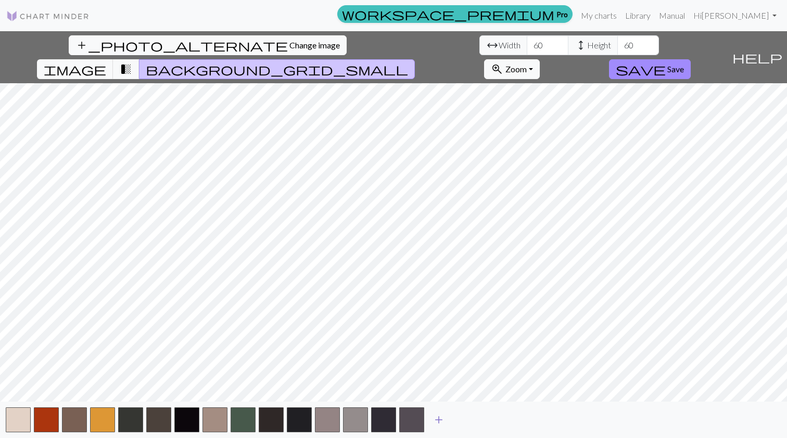
click at [446, 419] on button "add" at bounding box center [439, 420] width 26 height 20
click at [463, 419] on span "add" at bounding box center [467, 420] width 12 height 15
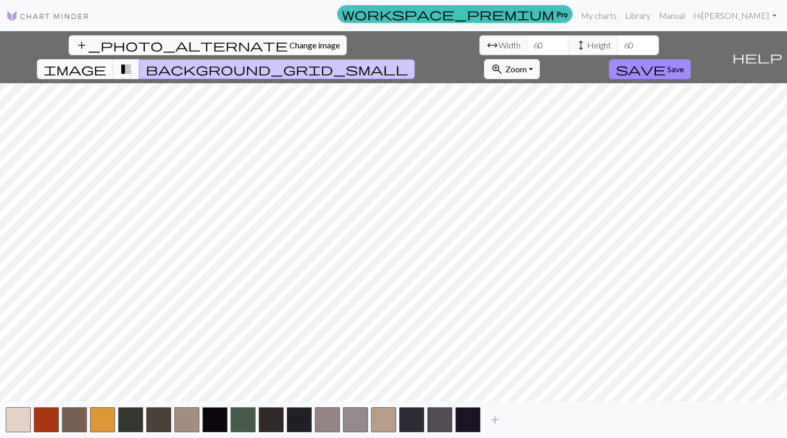
click at [289, 45] on span "Change image" at bounding box center [314, 45] width 51 height 10
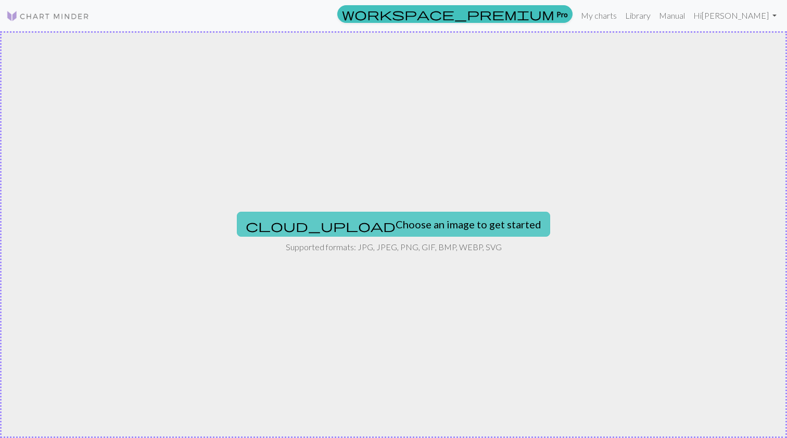
click at [374, 229] on button "cloud_upload Choose an image to get started" at bounding box center [393, 224] width 313 height 25
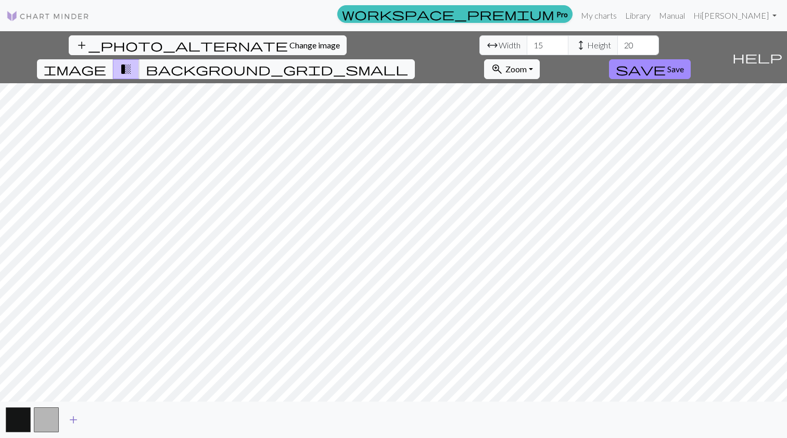
click at [73, 419] on span "add" at bounding box center [73, 420] width 12 height 15
click at [527, 42] on input "15" at bounding box center [548, 45] width 42 height 20
type input "60"
click at [617, 42] on input "20" at bounding box center [638, 45] width 42 height 20
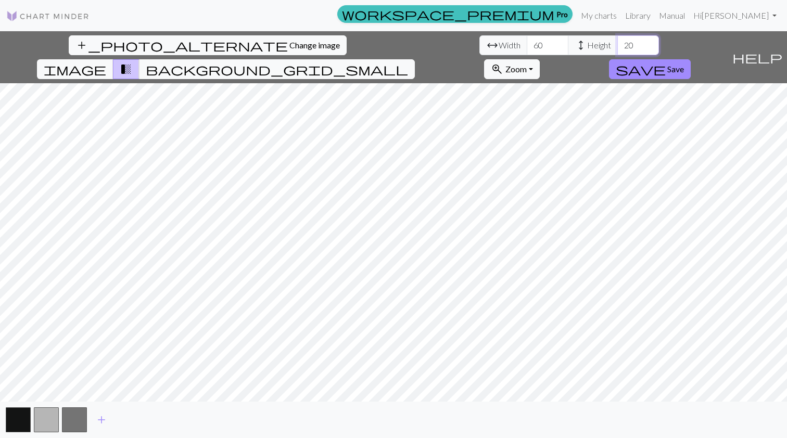
click at [617, 42] on input "20" at bounding box center [638, 45] width 42 height 20
type input "60"
click at [527, 42] on input "60" at bounding box center [548, 45] width 42 height 20
type input "80"
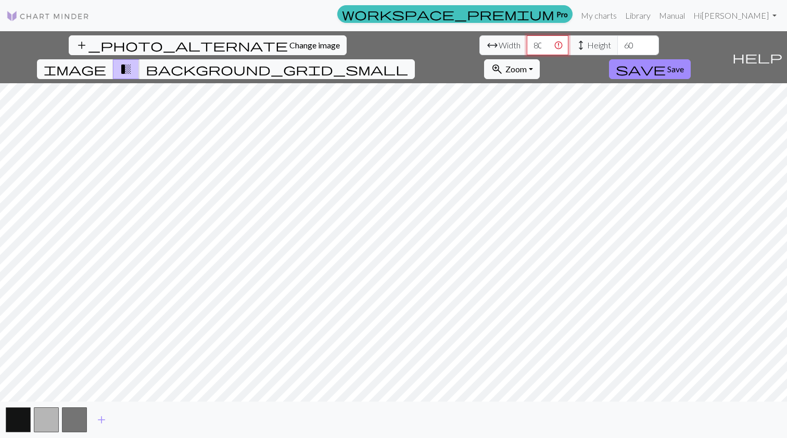
type input "8"
type input "80"
click at [617, 45] on input "60" at bounding box center [638, 45] width 42 height 20
type input "80"
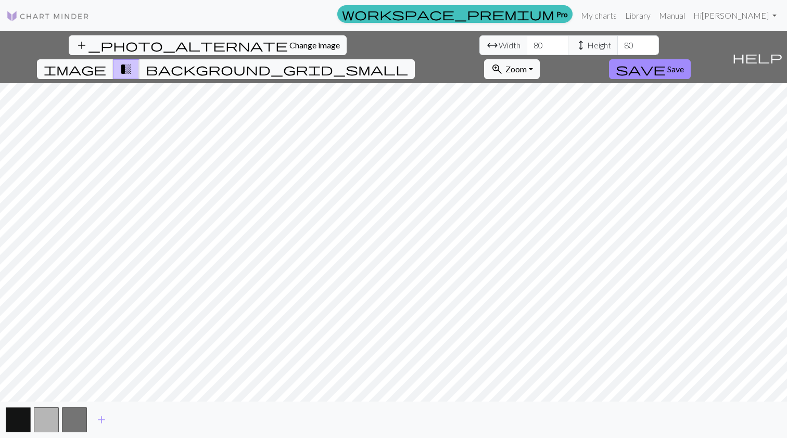
click at [531, 58] on div "add_photo_alternate Change image arrow_range Width 80 height Height 80 image tr…" at bounding box center [393, 234] width 787 height 407
click at [100, 418] on span "add" at bounding box center [101, 420] width 12 height 15
click at [130, 416] on span "add" at bounding box center [129, 420] width 12 height 15
click at [161, 417] on span "add" at bounding box center [158, 420] width 12 height 15
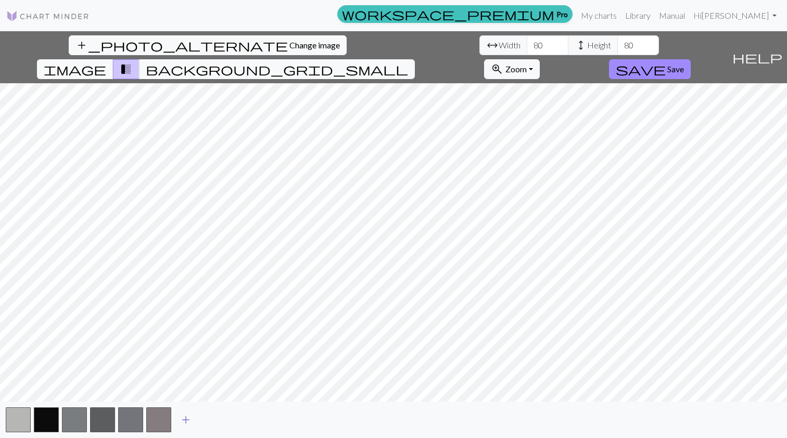
click at [188, 416] on span "add" at bounding box center [186, 420] width 12 height 15
click at [206, 418] on button "add" at bounding box center [214, 420] width 26 height 20
click at [236, 419] on span "add" at bounding box center [242, 420] width 12 height 15
click at [248, 418] on button "button" at bounding box center [243, 420] width 25 height 25
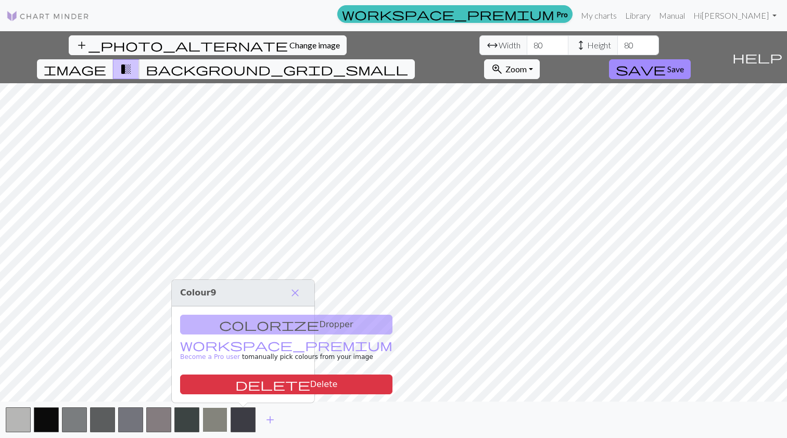
click at [217, 419] on button "button" at bounding box center [215, 420] width 25 height 25
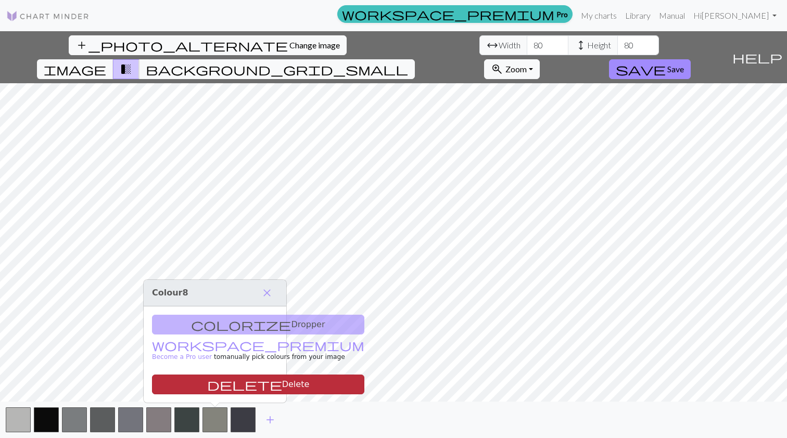
click at [226, 382] on button "delete Delete" at bounding box center [258, 385] width 212 height 20
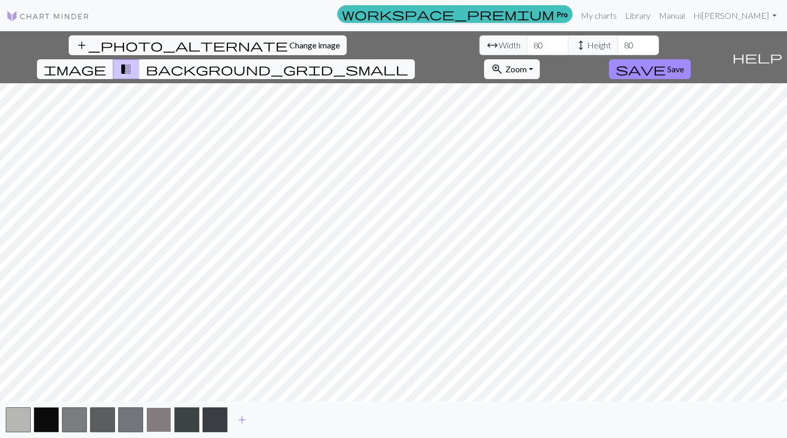
click at [162, 415] on button "button" at bounding box center [158, 420] width 25 height 25
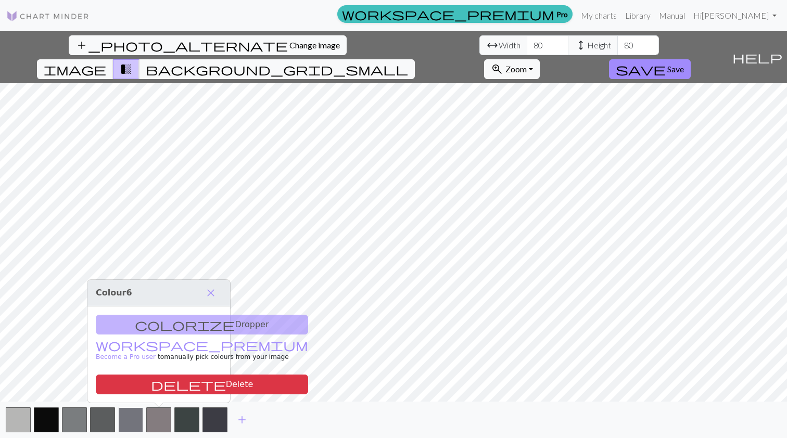
click at [125, 418] on button "button" at bounding box center [130, 420] width 25 height 25
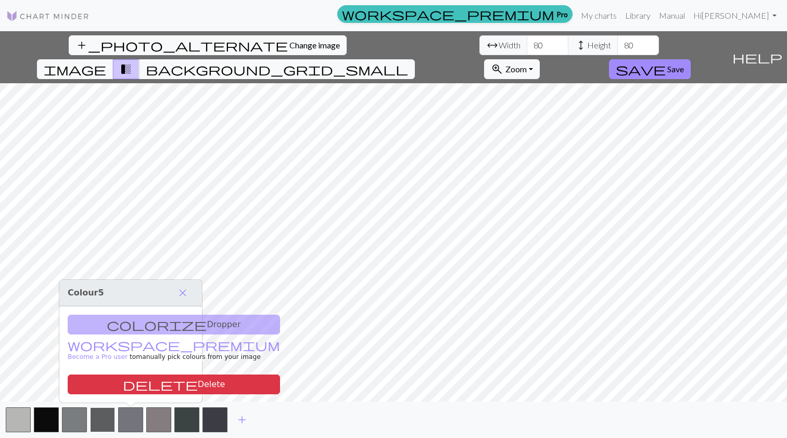
click at [106, 419] on button "button" at bounding box center [102, 420] width 25 height 25
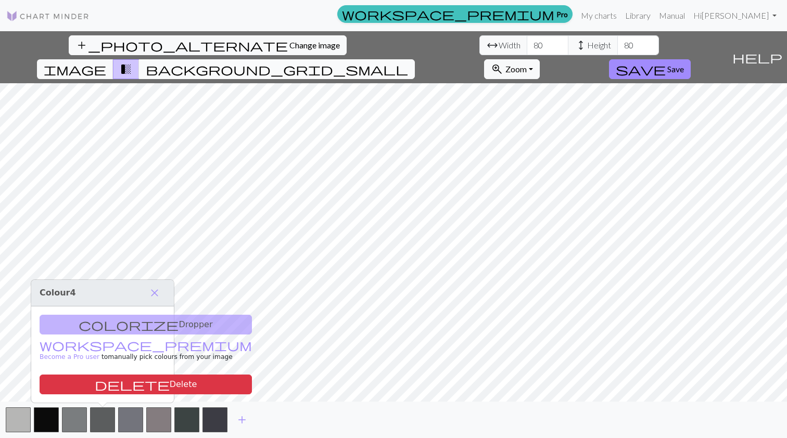
click at [408, 62] on span "background_grid_small" at bounding box center [277, 69] width 262 height 15
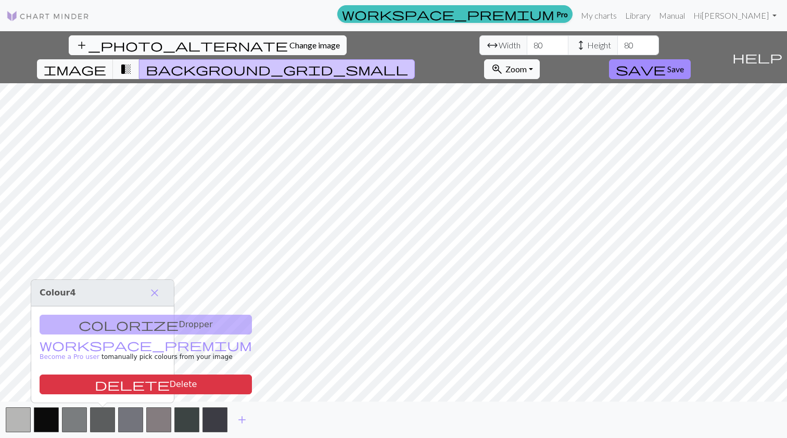
click at [289, 48] on span "Change image" at bounding box center [314, 45] width 51 height 10
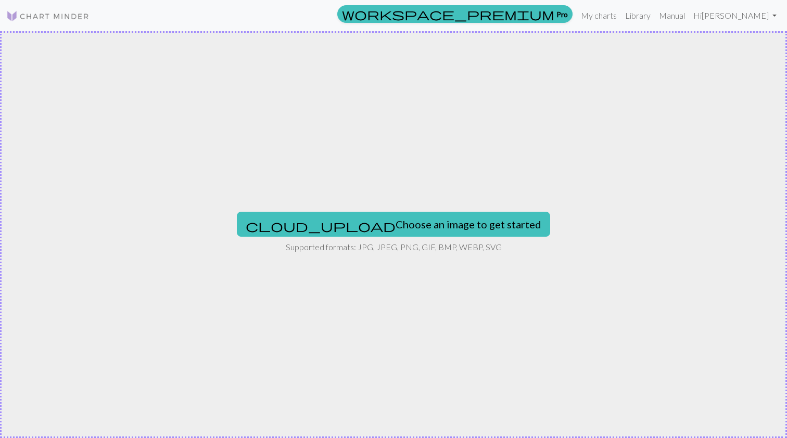
click at [373, 209] on div "cloud_upload Choose an image to get started Supported formats: JPG, JPEG, PNG, …" at bounding box center [393, 234] width 787 height 407
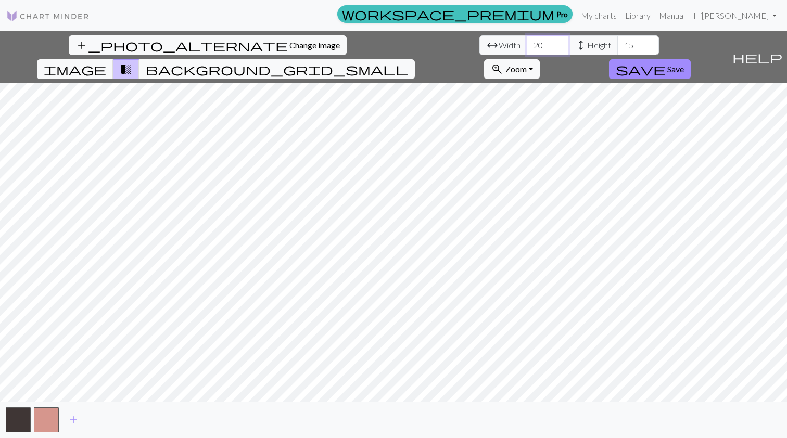
click at [527, 46] on input "20" at bounding box center [548, 45] width 42 height 20
type input "60"
click at [617, 46] on input "15" at bounding box center [638, 45] width 42 height 20
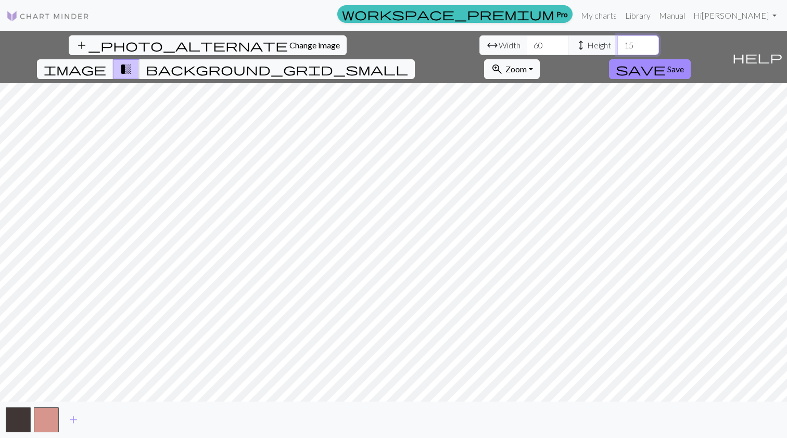
click at [617, 46] on input "15" at bounding box center [638, 45] width 42 height 20
click at [617, 41] on input "70" at bounding box center [638, 45] width 42 height 20
type input "60"
click at [73, 418] on span "add" at bounding box center [73, 420] width 12 height 15
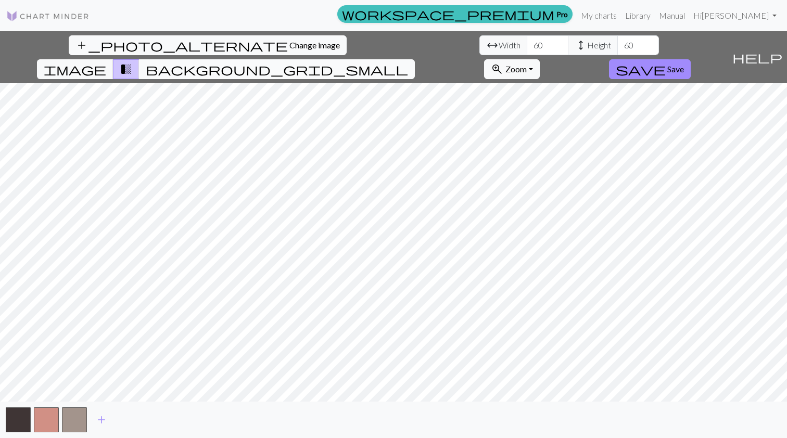
click at [408, 62] on span "background_grid_small" at bounding box center [277, 69] width 262 height 15
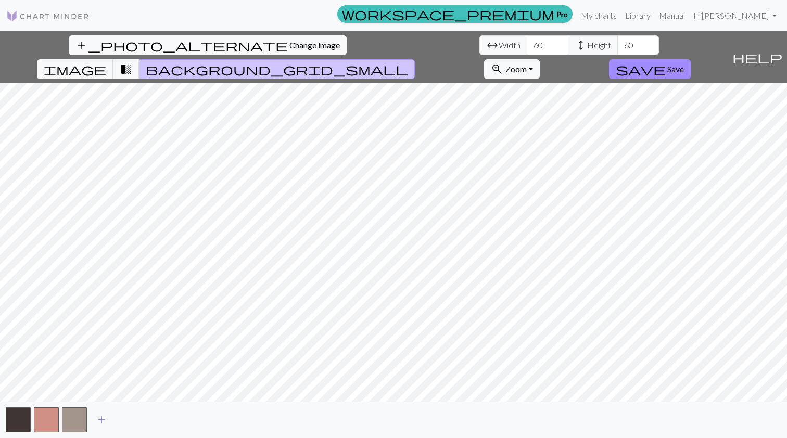
click at [102, 417] on span "add" at bounding box center [101, 420] width 12 height 15
click at [103, 417] on button "button" at bounding box center [102, 420] width 25 height 25
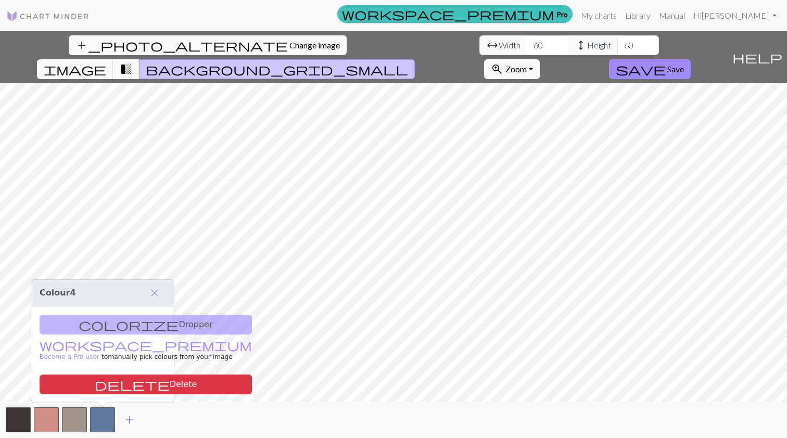
click at [126, 417] on span "add" at bounding box center [129, 420] width 12 height 15
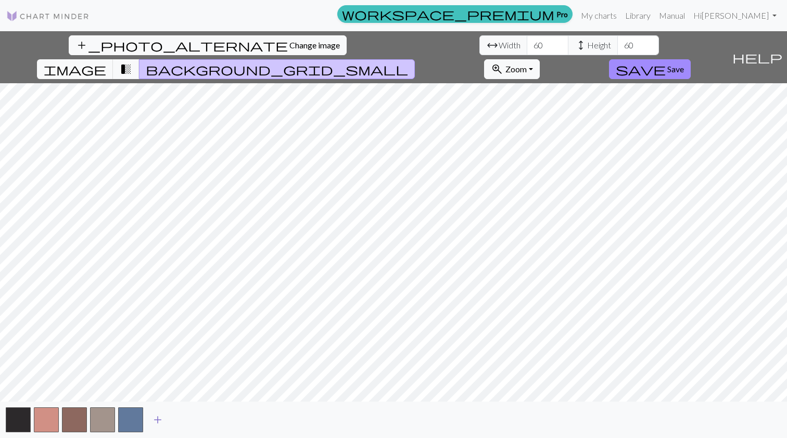
click at [156, 419] on span "add" at bounding box center [158, 420] width 12 height 15
click at [184, 419] on span "add" at bounding box center [186, 420] width 12 height 15
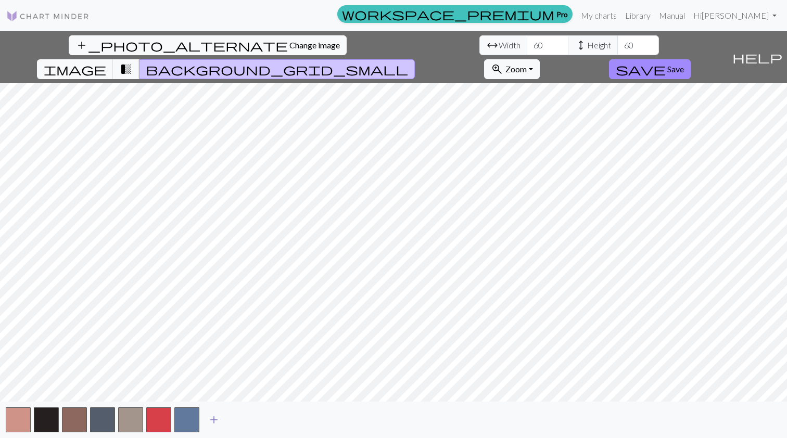
click at [217, 419] on span "add" at bounding box center [214, 420] width 12 height 15
click at [237, 420] on span "add" at bounding box center [242, 420] width 12 height 15
click at [269, 418] on span "add" at bounding box center [270, 420] width 12 height 15
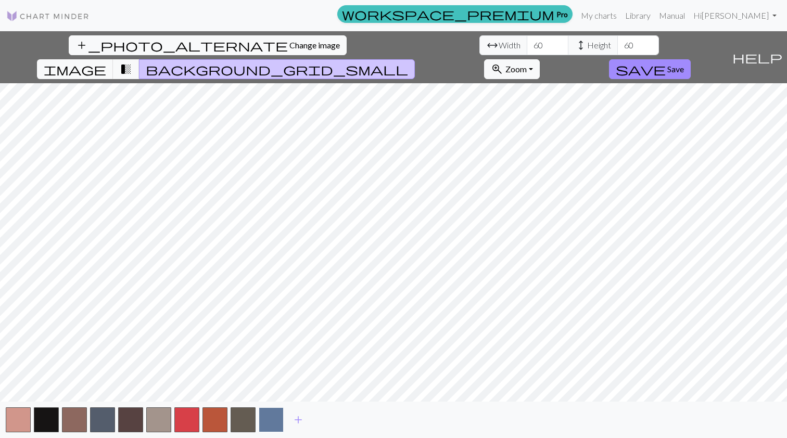
click at [273, 418] on button "button" at bounding box center [271, 420] width 25 height 25
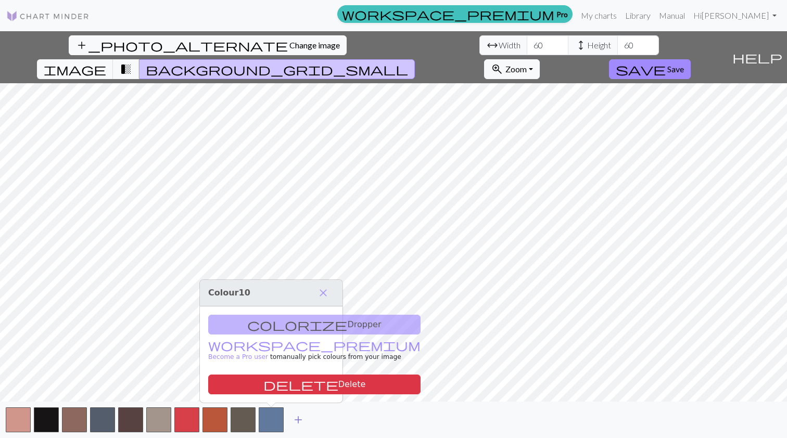
click at [296, 417] on span "add" at bounding box center [298, 420] width 12 height 15
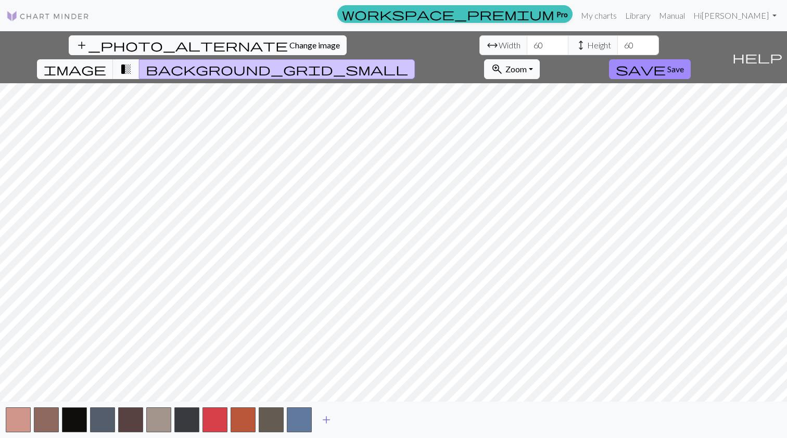
click at [324, 420] on span "add" at bounding box center [326, 420] width 12 height 15
click at [346, 419] on button "add" at bounding box center [355, 420] width 26 height 20
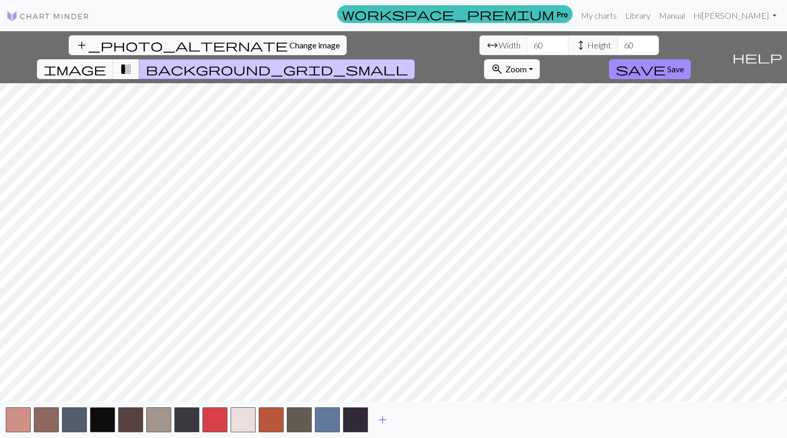
click at [383, 419] on span "add" at bounding box center [382, 420] width 12 height 15
click at [412, 418] on span "add" at bounding box center [411, 420] width 12 height 15
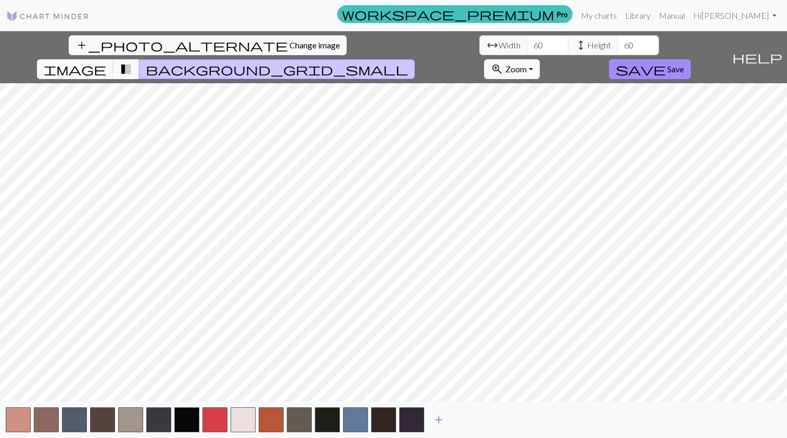
click at [437, 415] on span "add" at bounding box center [439, 420] width 12 height 15
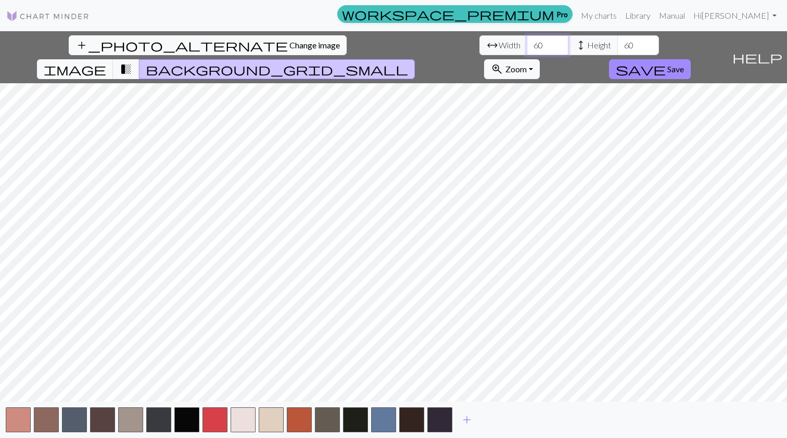
click at [527, 46] on input "60" at bounding box center [548, 45] width 42 height 20
type input "100"
click at [617, 43] on input "60" at bounding box center [638, 45] width 42 height 20
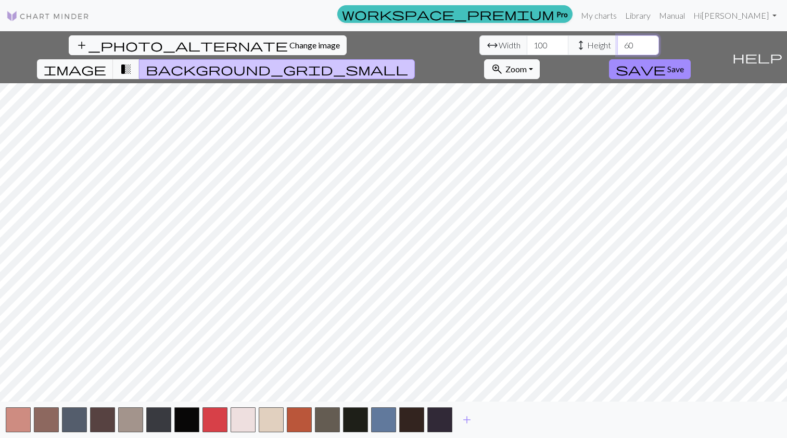
click at [617, 43] on input "60" at bounding box center [638, 45] width 42 height 20
type input "100"
click at [464, 416] on span "add" at bounding box center [467, 420] width 12 height 15
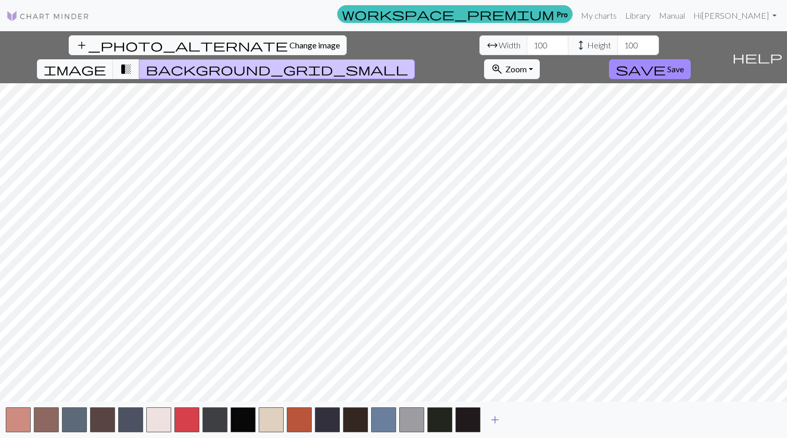
click at [488, 418] on button "add" at bounding box center [495, 420] width 26 height 20
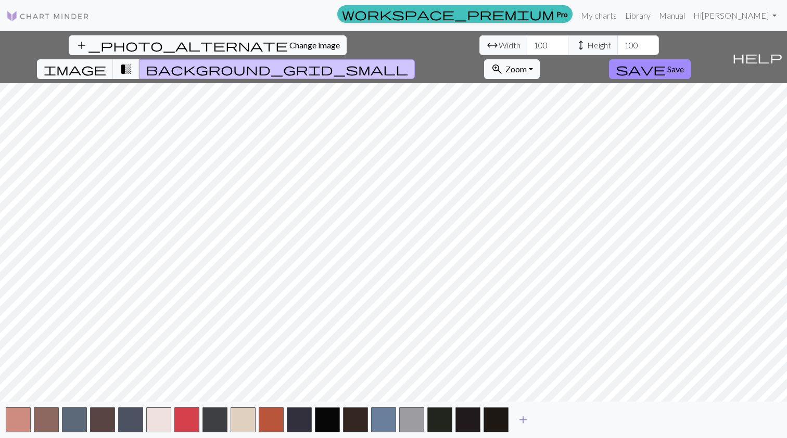
click at [526, 417] on span "add" at bounding box center [523, 420] width 12 height 15
click at [563, 417] on button "add" at bounding box center [551, 420] width 26 height 20
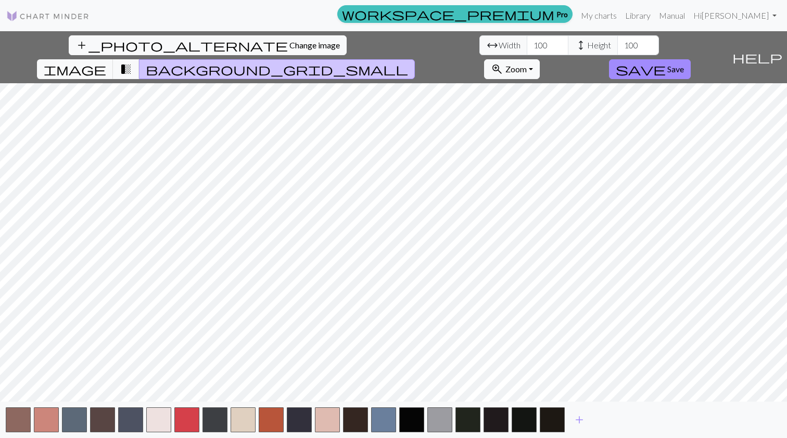
click at [594, 419] on div "add" at bounding box center [393, 420] width 787 height 36
click at [579, 421] on span "add" at bounding box center [579, 420] width 12 height 15
click at [606, 421] on span "add" at bounding box center [607, 420] width 12 height 15
click at [638, 418] on span "add" at bounding box center [635, 420] width 12 height 15
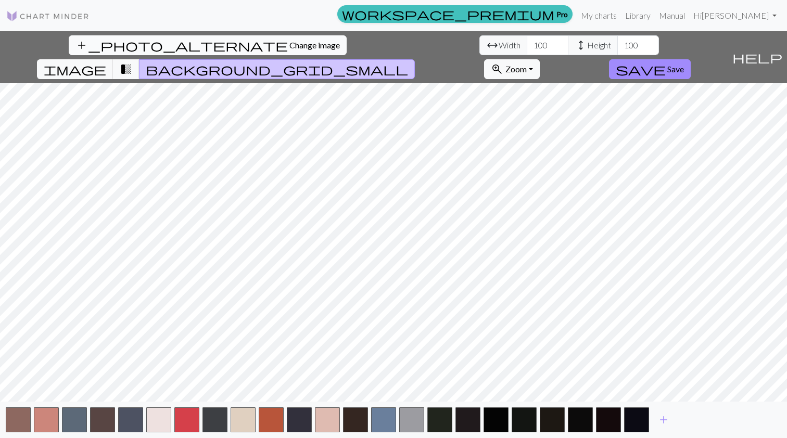
click at [289, 47] on span "Change image" at bounding box center [314, 45] width 51 height 10
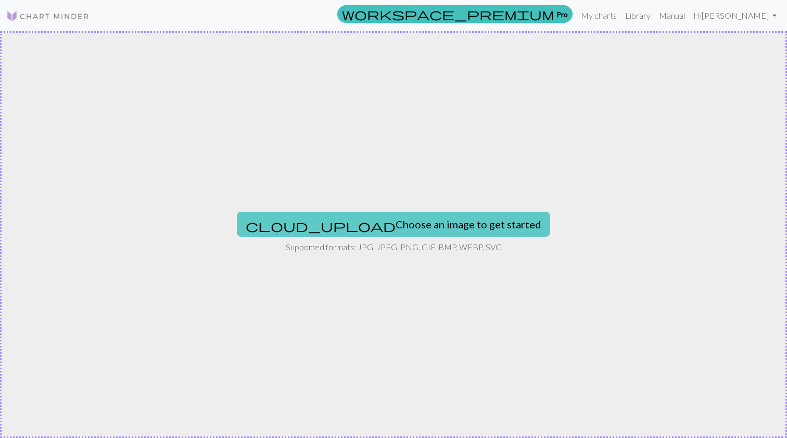
click at [374, 224] on button "cloud_upload Choose an image to get started" at bounding box center [393, 224] width 313 height 25
type input "C:\fakepath\IMG_3232.PNG"
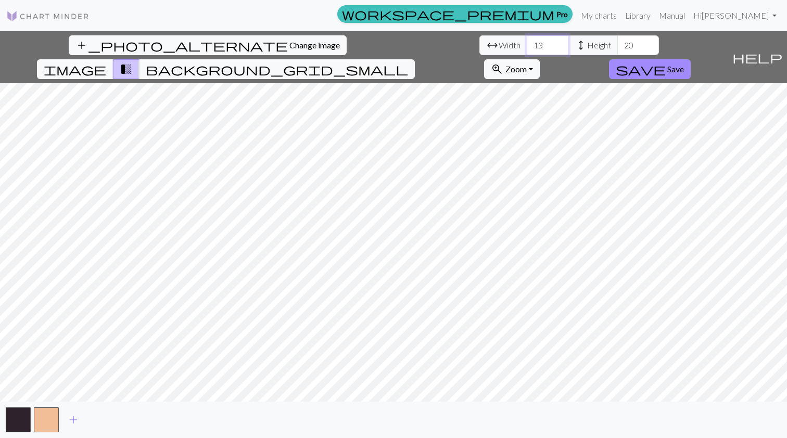
click at [527, 47] on input "13" at bounding box center [548, 45] width 42 height 20
type input "60"
click at [617, 47] on input "20" at bounding box center [638, 45] width 42 height 20
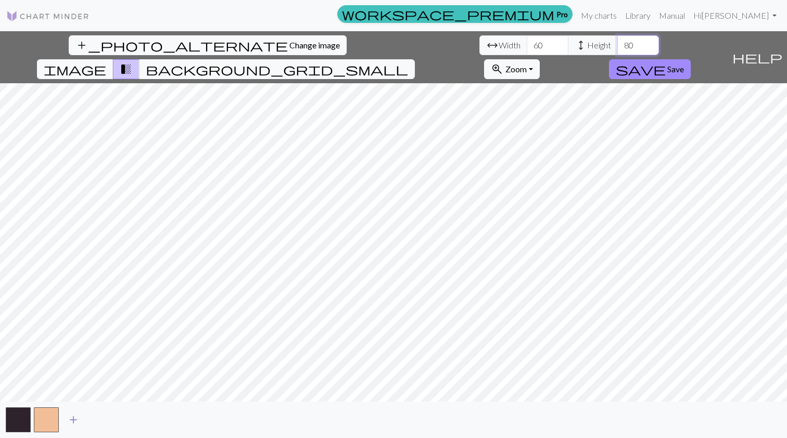
type input "80"
click at [72, 415] on span "add" at bounding box center [73, 420] width 12 height 15
click at [79, 418] on button "button" at bounding box center [74, 420] width 25 height 25
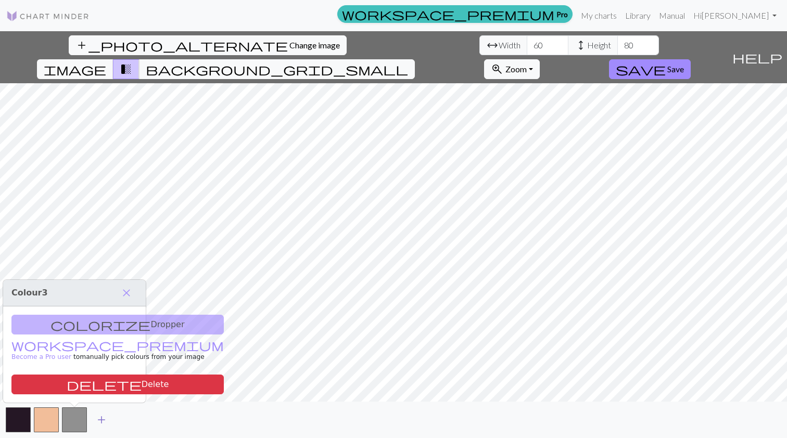
click at [101, 418] on span "add" at bounding box center [101, 420] width 12 height 15
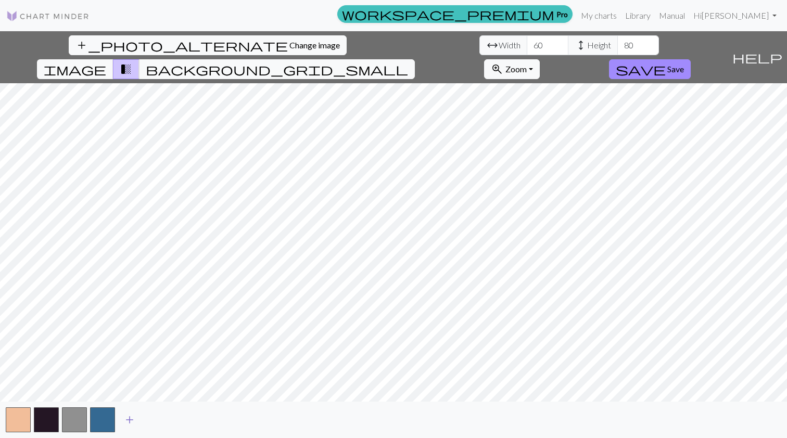
click at [134, 418] on span "add" at bounding box center [129, 420] width 12 height 15
click at [156, 417] on span "add" at bounding box center [158, 420] width 12 height 15
click at [176, 417] on button "add" at bounding box center [186, 420] width 26 height 20
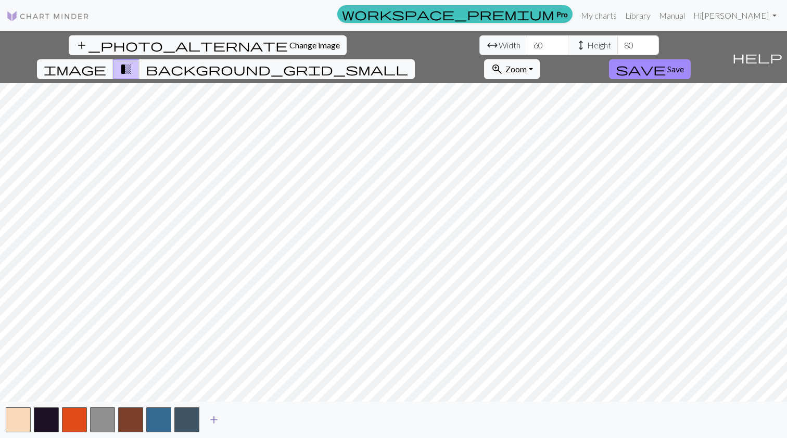
click at [224, 417] on button "add" at bounding box center [214, 420] width 26 height 20
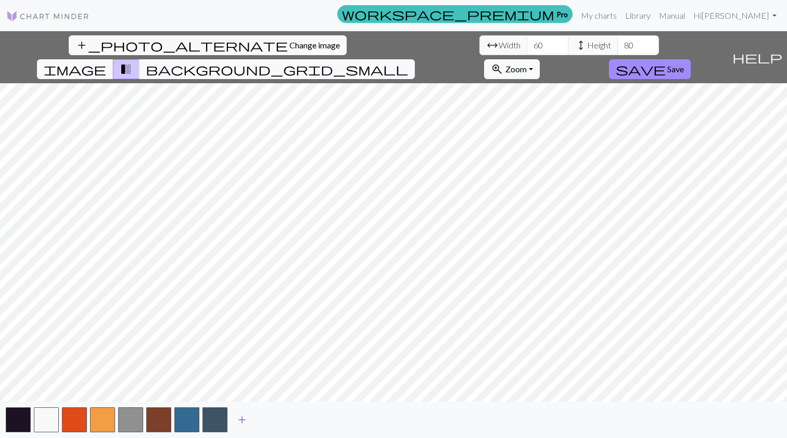
click at [249, 418] on button "add" at bounding box center [242, 420] width 26 height 20
click at [261, 417] on button "add" at bounding box center [270, 420] width 26 height 20
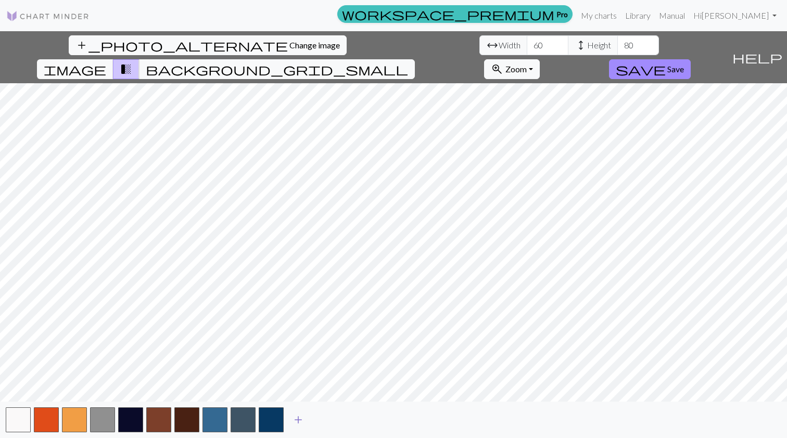
click at [293, 421] on span "add" at bounding box center [298, 420] width 12 height 15
click at [322, 423] on span "add" at bounding box center [326, 420] width 12 height 15
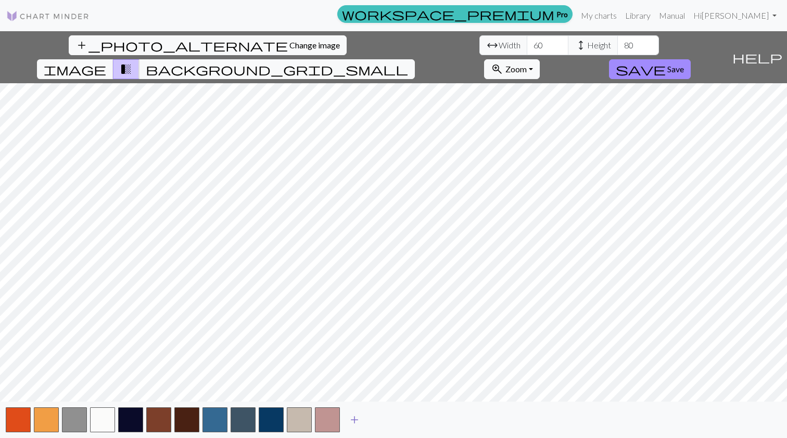
click at [343, 418] on button "add" at bounding box center [355, 420] width 26 height 20
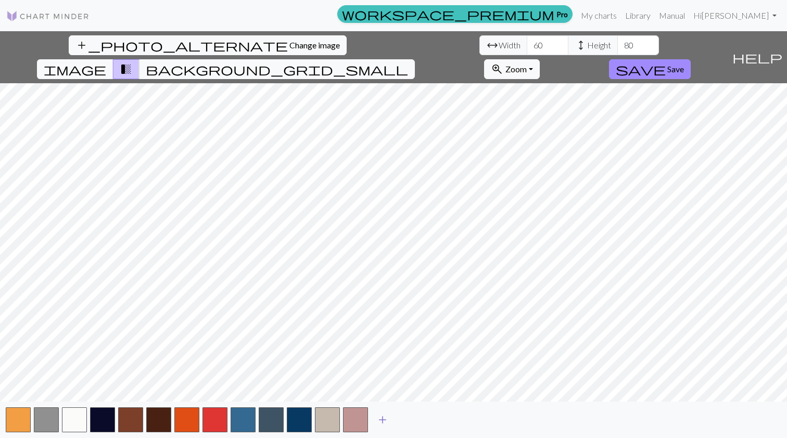
click at [382, 414] on span "add" at bounding box center [382, 420] width 12 height 15
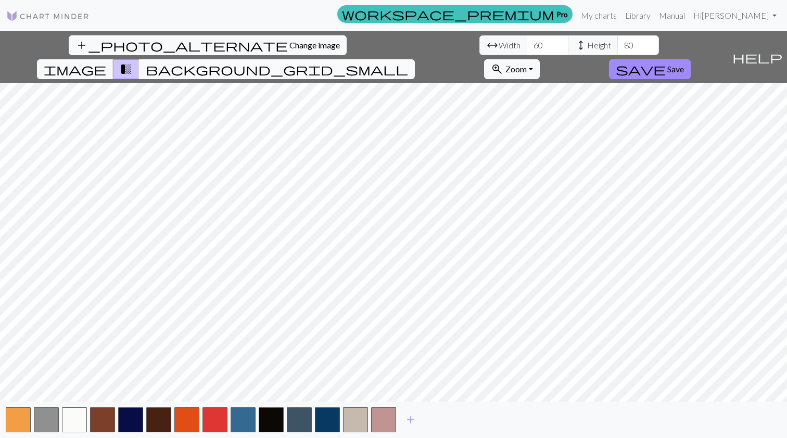
click at [415, 59] on button "background_grid_small" at bounding box center [277, 69] width 276 height 20
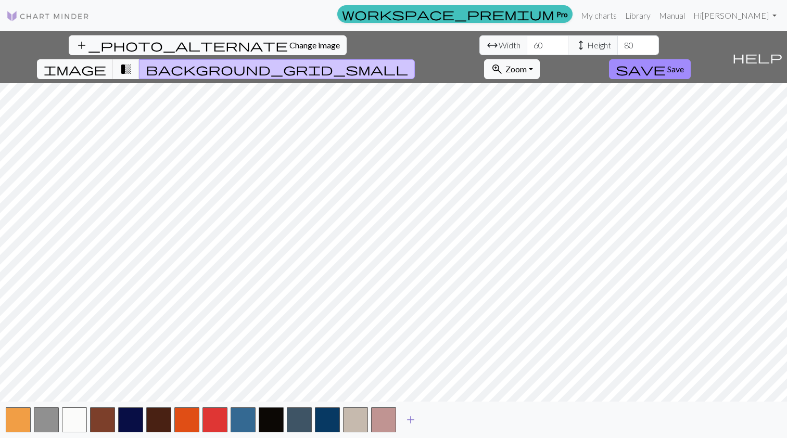
click at [407, 424] on span "add" at bounding box center [411, 420] width 12 height 15
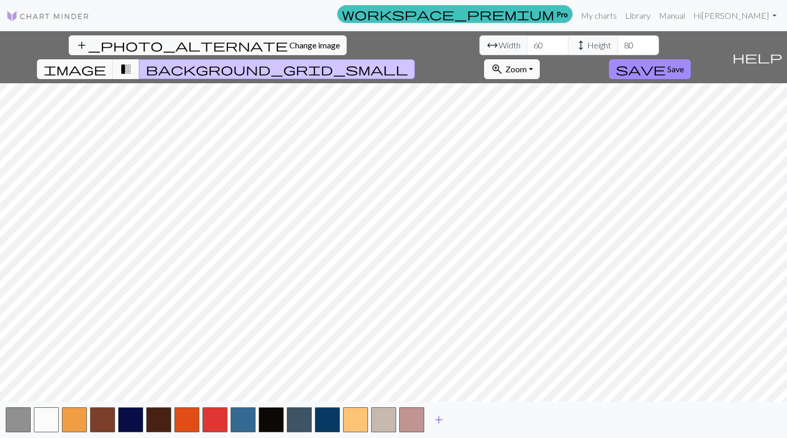
click at [439, 419] on span "add" at bounding box center [439, 420] width 12 height 15
click at [464, 419] on span "add" at bounding box center [467, 420] width 12 height 15
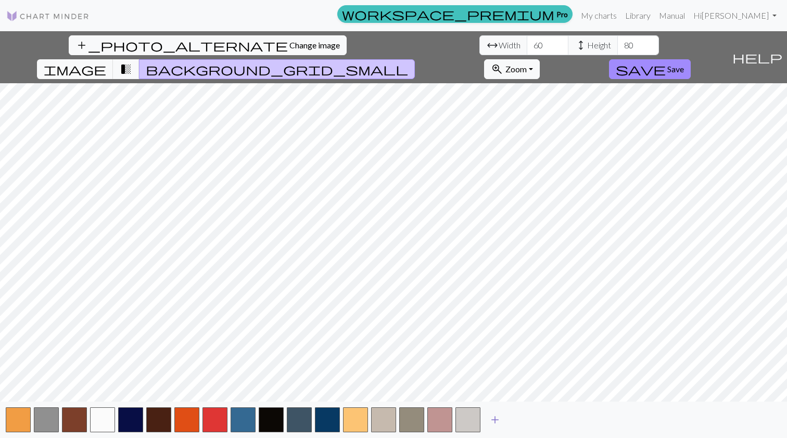
click at [488, 415] on button "add" at bounding box center [495, 420] width 26 height 20
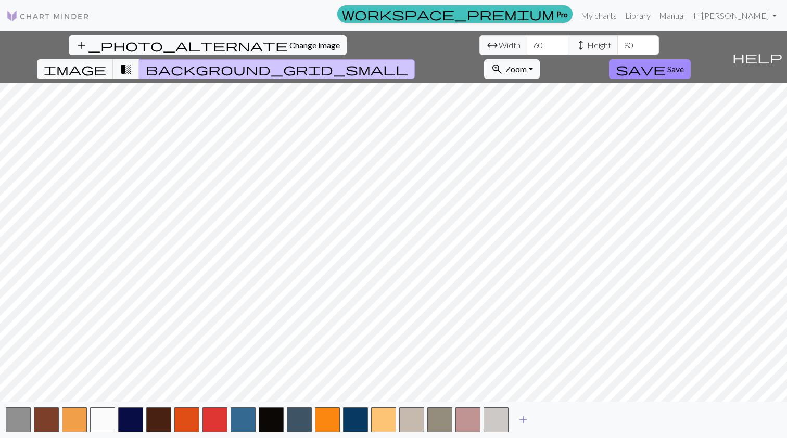
click at [516, 416] on button "add" at bounding box center [523, 420] width 26 height 20
click at [550, 419] on span "add" at bounding box center [551, 420] width 12 height 15
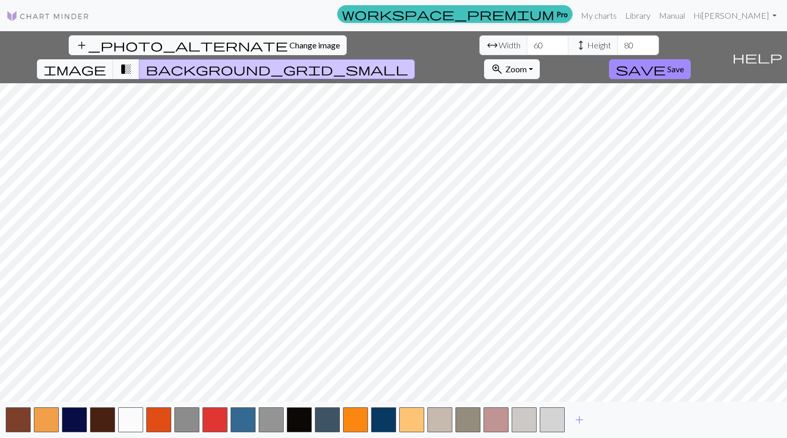
click at [134, 28] on nav "workspace_premium Pro My charts Library Manual Hi eliotredwine Account settings…" at bounding box center [393, 15] width 787 height 31
click at [289, 41] on span "Change image" at bounding box center [314, 45] width 51 height 10
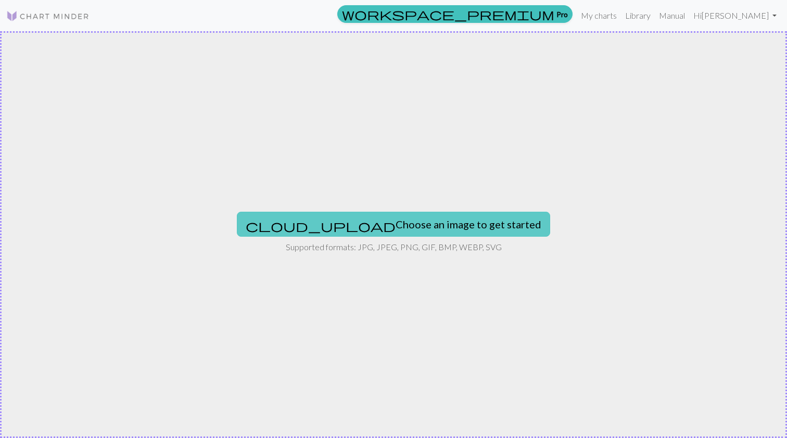
click at [400, 216] on button "cloud_upload Choose an image to get started" at bounding box center [393, 224] width 313 height 25
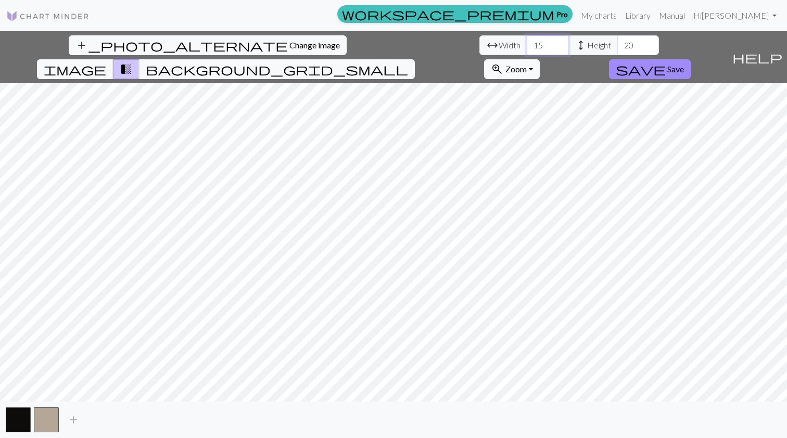
click at [527, 47] on input "15" at bounding box center [548, 45] width 42 height 20
type input "50"
click at [617, 44] on input "20" at bounding box center [638, 45] width 42 height 20
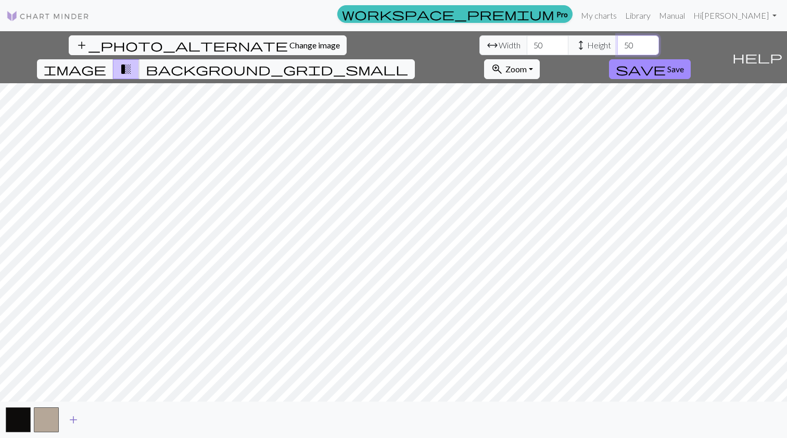
type input "50"
click at [77, 417] on span "add" at bounding box center [73, 420] width 12 height 15
click at [102, 414] on span "add" at bounding box center [101, 420] width 12 height 15
click at [131, 415] on span "add" at bounding box center [129, 420] width 12 height 15
click at [527, 45] on input "50" at bounding box center [548, 45] width 42 height 20
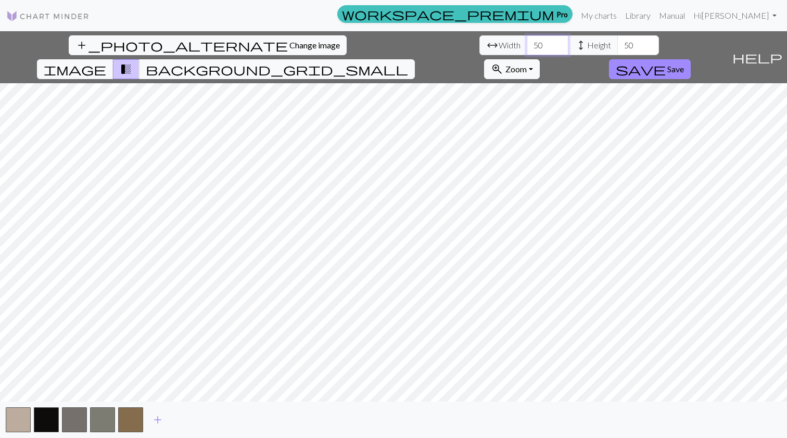
click at [527, 45] on input "50" at bounding box center [548, 45] width 42 height 20
type input "60"
click at [617, 44] on input "50" at bounding box center [638, 45] width 42 height 20
type input "60"
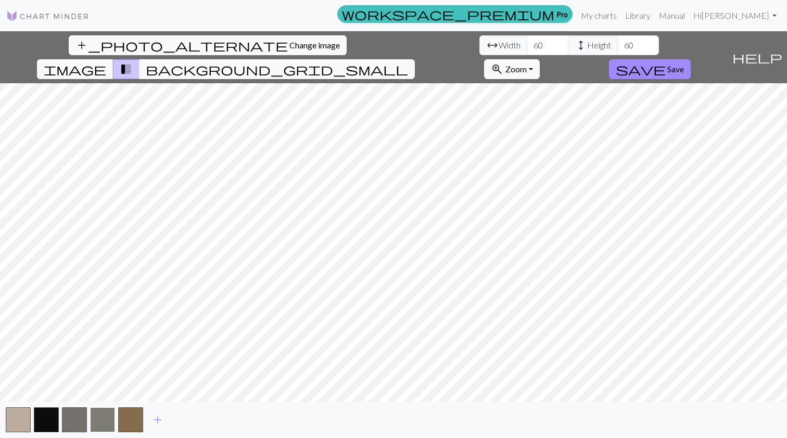
click at [100, 413] on button "button" at bounding box center [102, 420] width 25 height 25
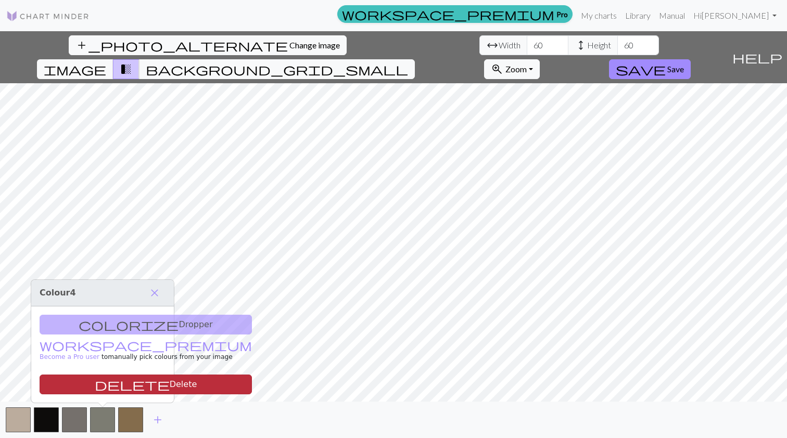
click at [110, 388] on button "delete Delete" at bounding box center [146, 385] width 212 height 20
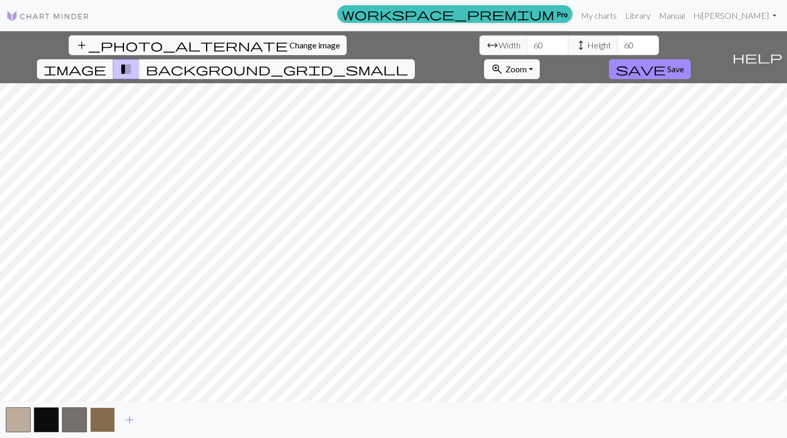
click at [103, 413] on button "button" at bounding box center [102, 420] width 25 height 25
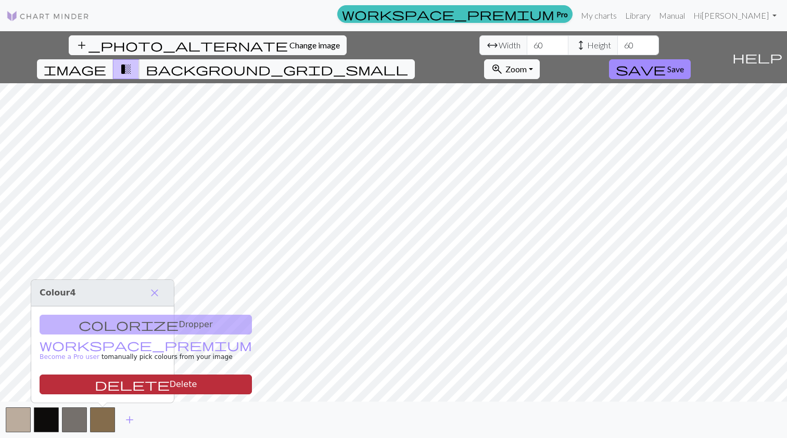
click at [104, 385] on button "delete Delete" at bounding box center [146, 385] width 212 height 20
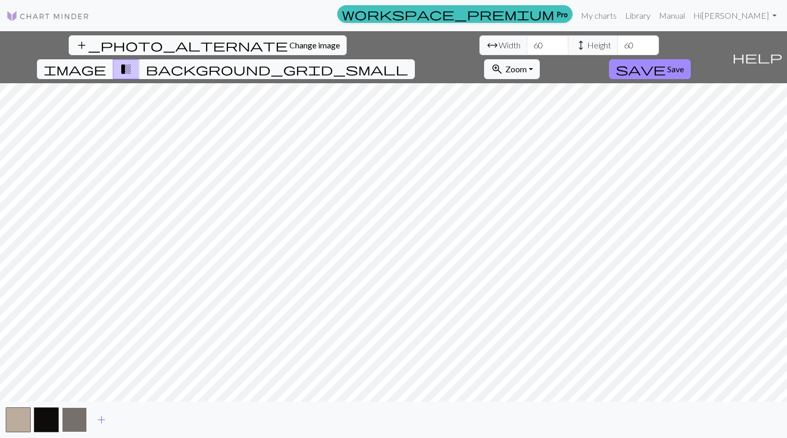
click at [75, 426] on button "button" at bounding box center [74, 420] width 25 height 25
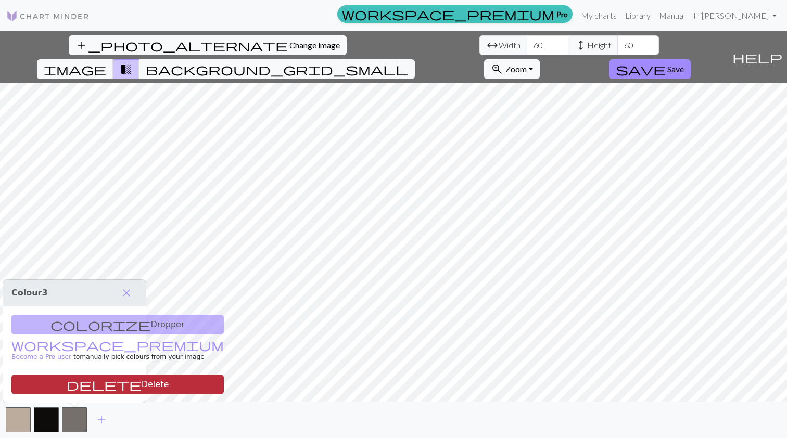
click at [89, 383] on button "delete Delete" at bounding box center [117, 385] width 212 height 20
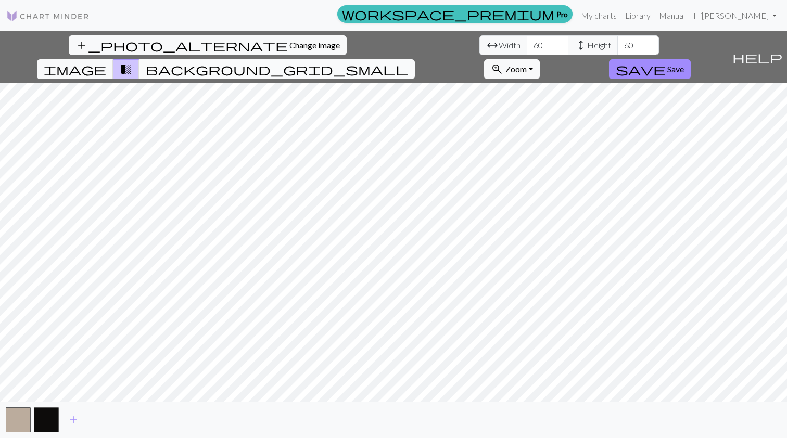
click at [408, 62] on span "background_grid_small" at bounding box center [277, 69] width 262 height 15
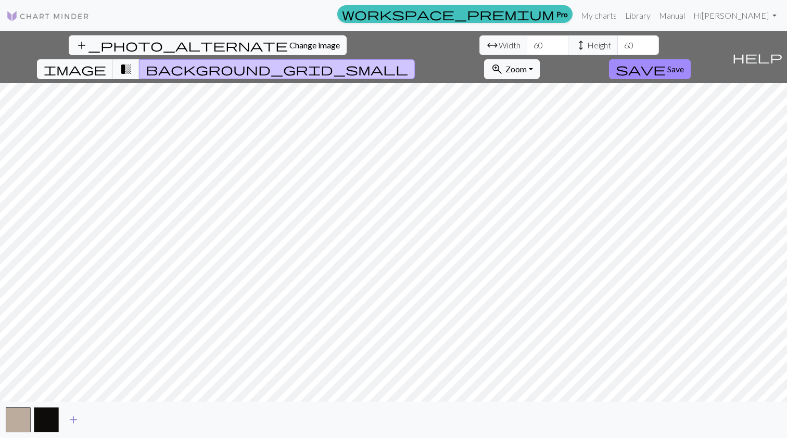
click at [70, 419] on span "add" at bounding box center [73, 420] width 12 height 15
click at [102, 420] on span "add" at bounding box center [101, 420] width 12 height 15
click at [132, 419] on span "add" at bounding box center [129, 420] width 12 height 15
click at [156, 420] on span "add" at bounding box center [158, 420] width 12 height 15
click at [180, 418] on span "add" at bounding box center [186, 420] width 12 height 15
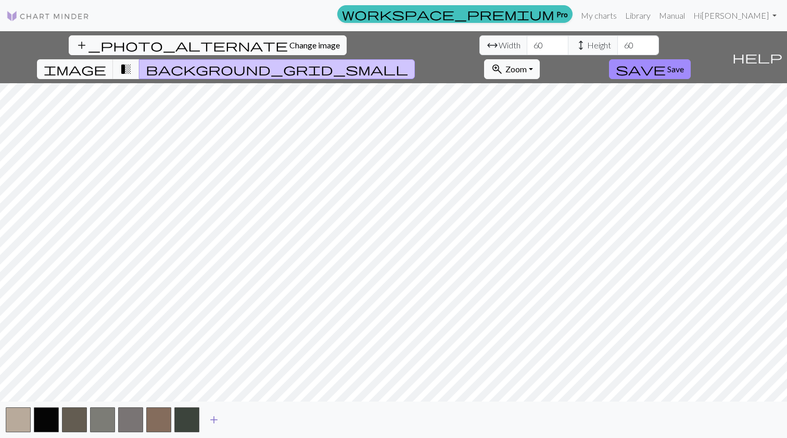
click at [205, 414] on button "add" at bounding box center [214, 420] width 26 height 20
click at [242, 413] on span "add" at bounding box center [242, 420] width 12 height 15
click at [267, 418] on span "add" at bounding box center [270, 420] width 12 height 15
click at [297, 415] on span "add" at bounding box center [298, 420] width 12 height 15
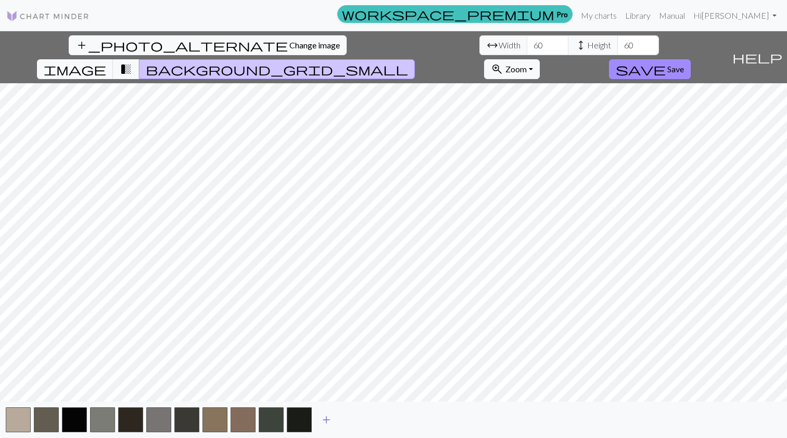
click at [320, 418] on button "add" at bounding box center [326, 420] width 26 height 20
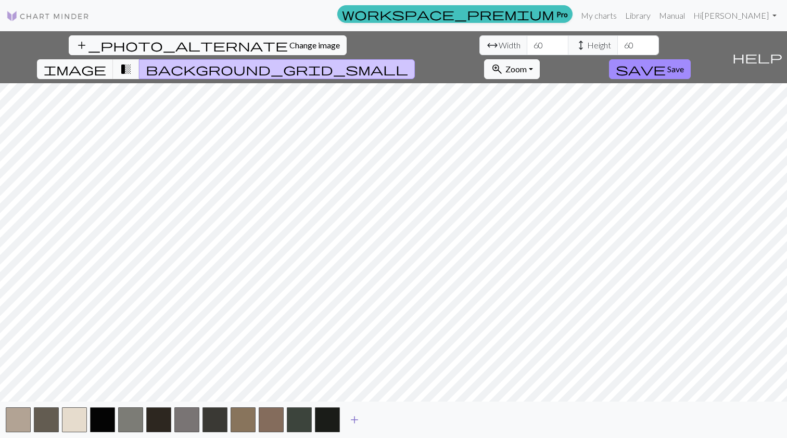
click at [351, 420] on span "add" at bounding box center [354, 420] width 12 height 15
click at [382, 419] on span "add" at bounding box center [382, 420] width 12 height 15
click at [408, 418] on span "add" at bounding box center [411, 420] width 12 height 15
click at [289, 44] on span "Change image" at bounding box center [314, 45] width 51 height 10
